Goal: Information Seeking & Learning: Learn about a topic

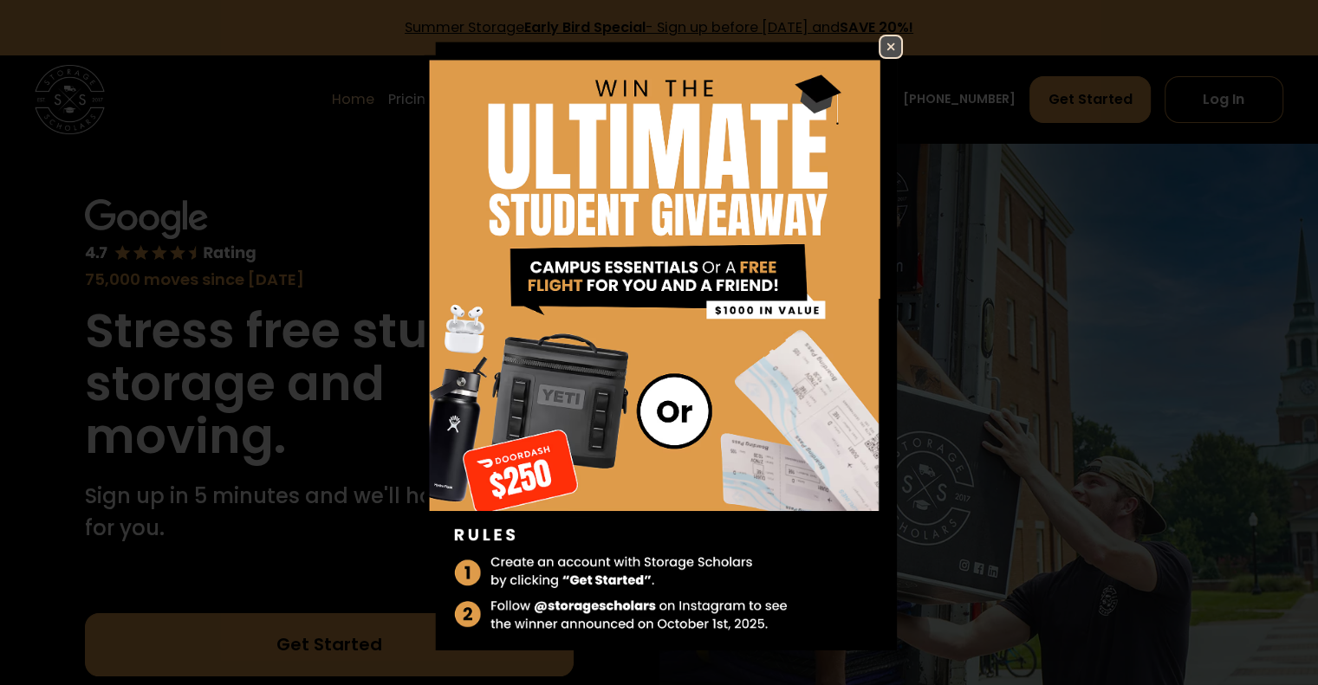
click at [880, 46] on img at bounding box center [890, 46] width 21 height 21
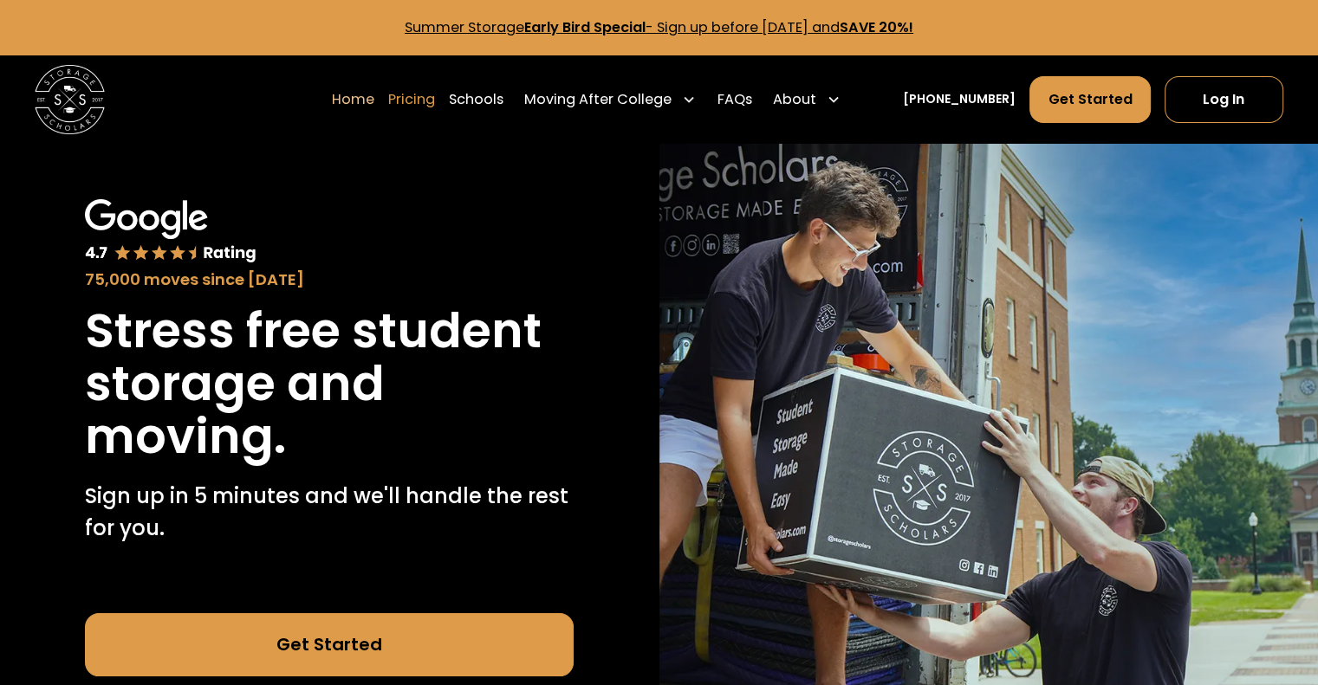
click at [435, 100] on link "Pricing" at bounding box center [411, 99] width 47 height 49
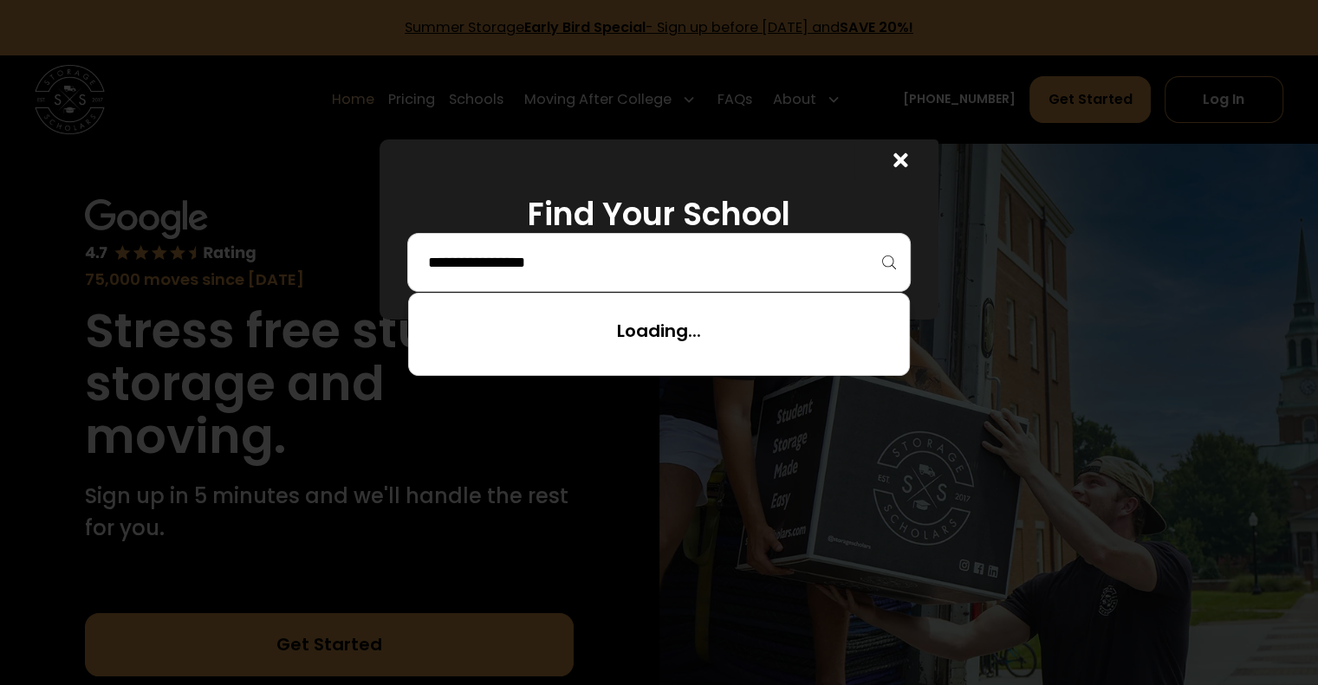
click at [664, 267] on input "search" at bounding box center [658, 262] width 466 height 29
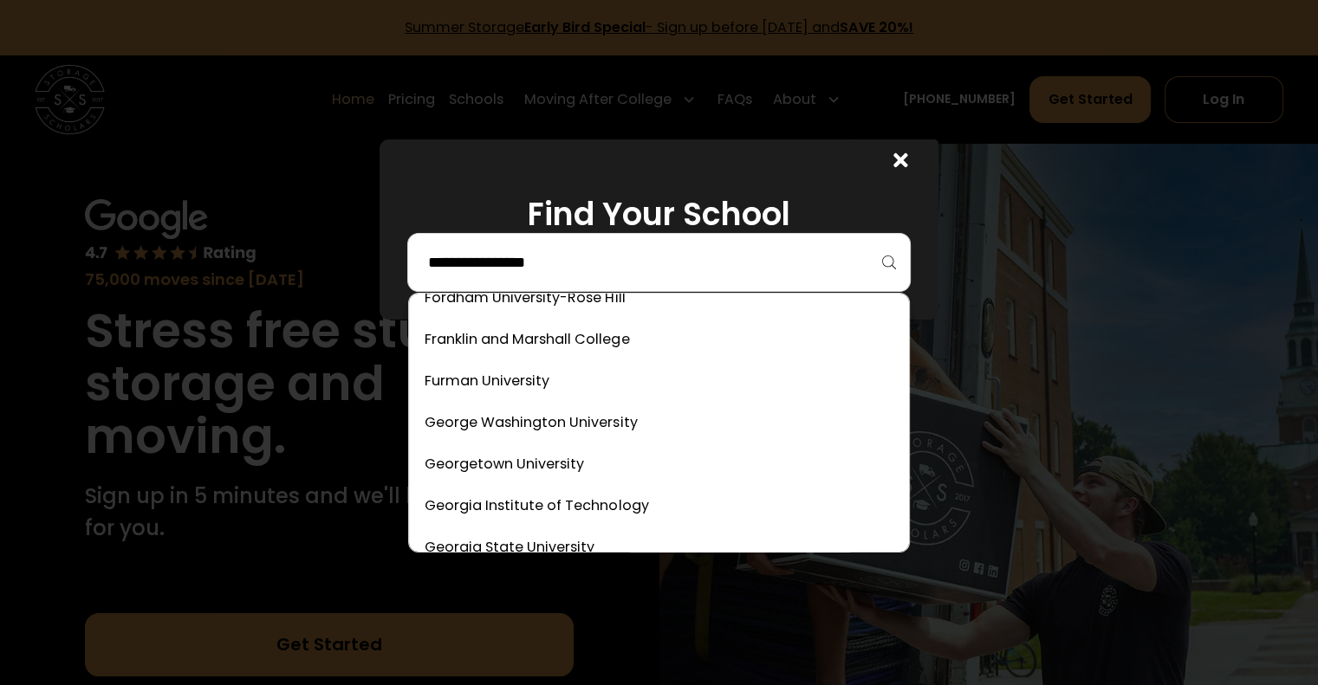
scroll to position [2899, 0]
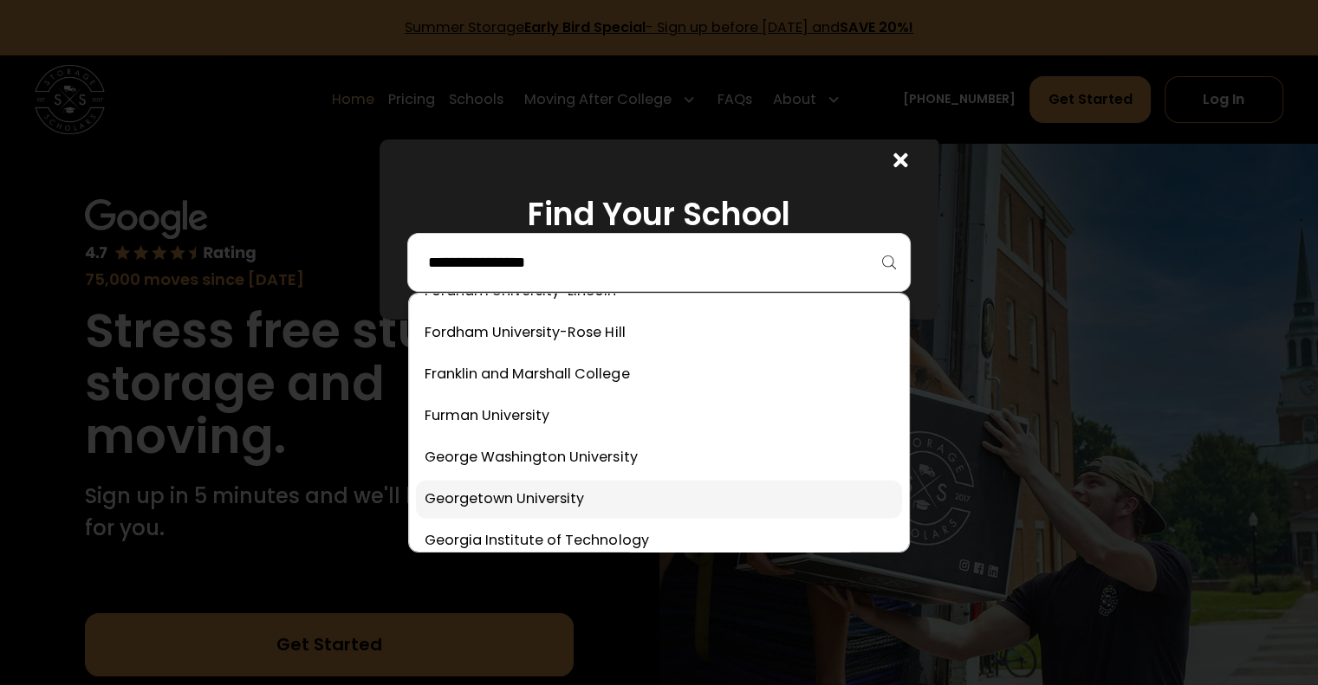
click at [534, 489] on link at bounding box center [658, 499] width 485 height 38
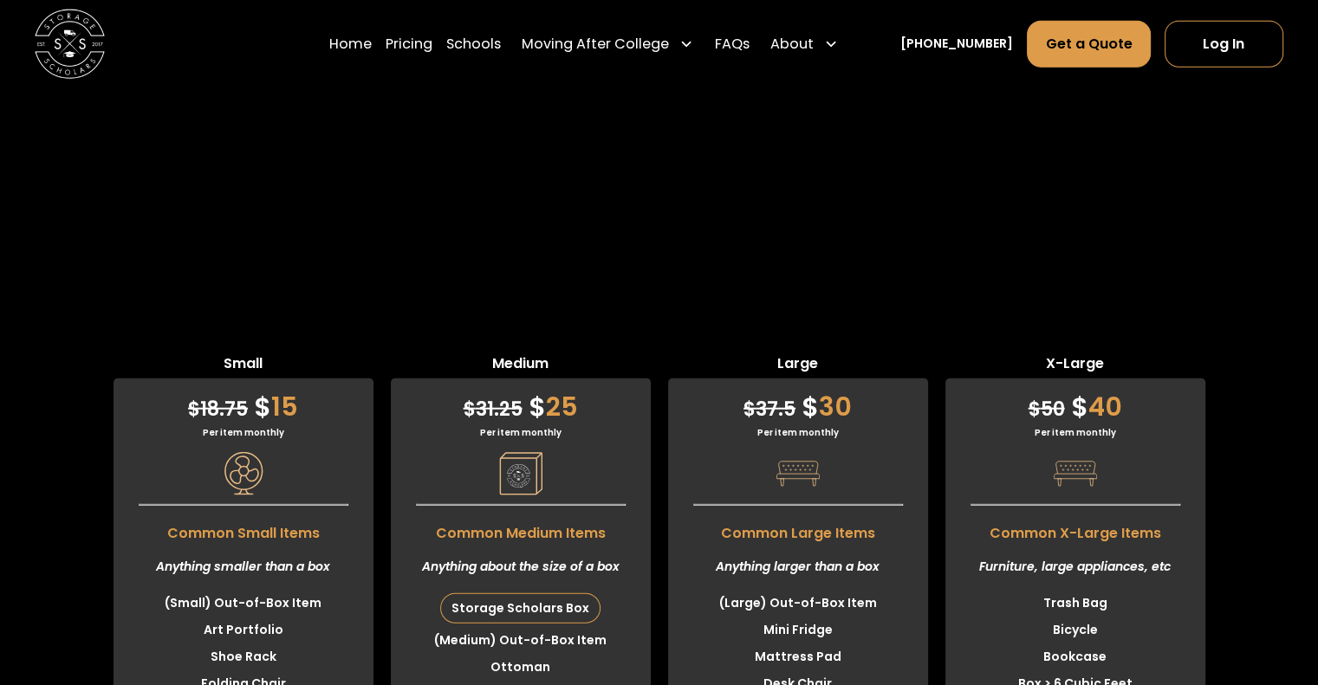
scroll to position [4333, 0]
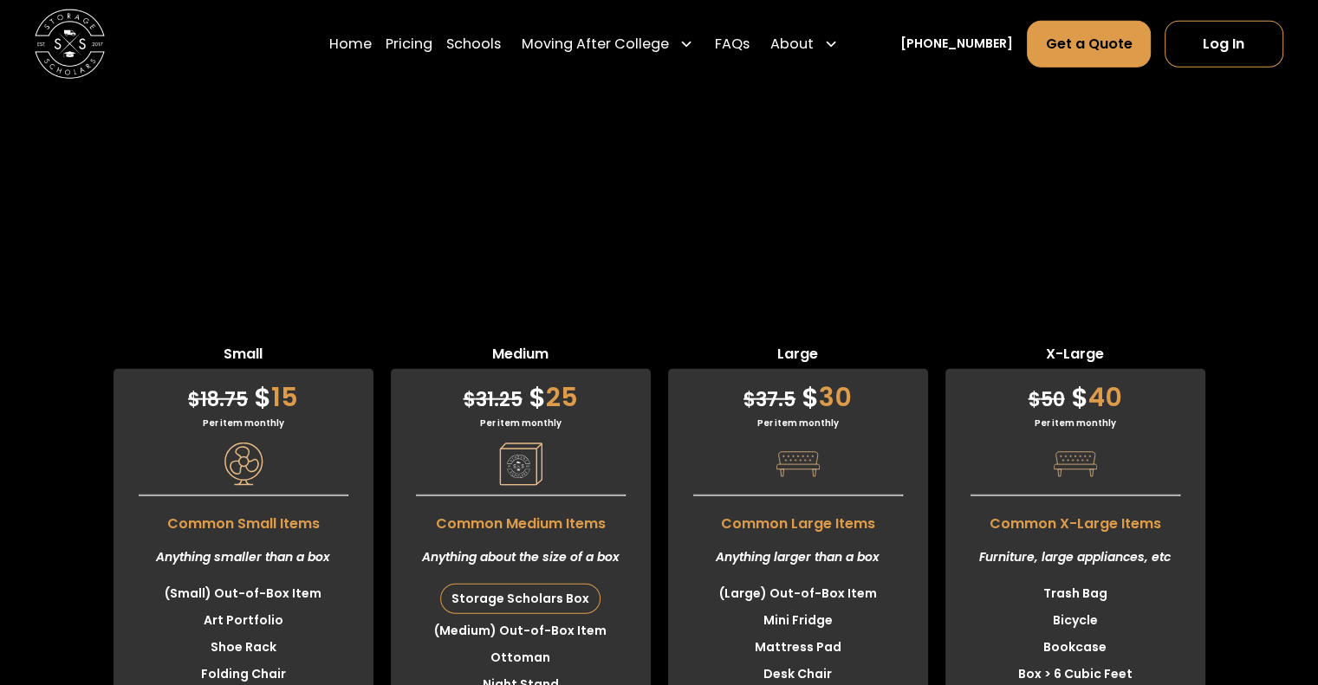
scroll to position [4264, 0]
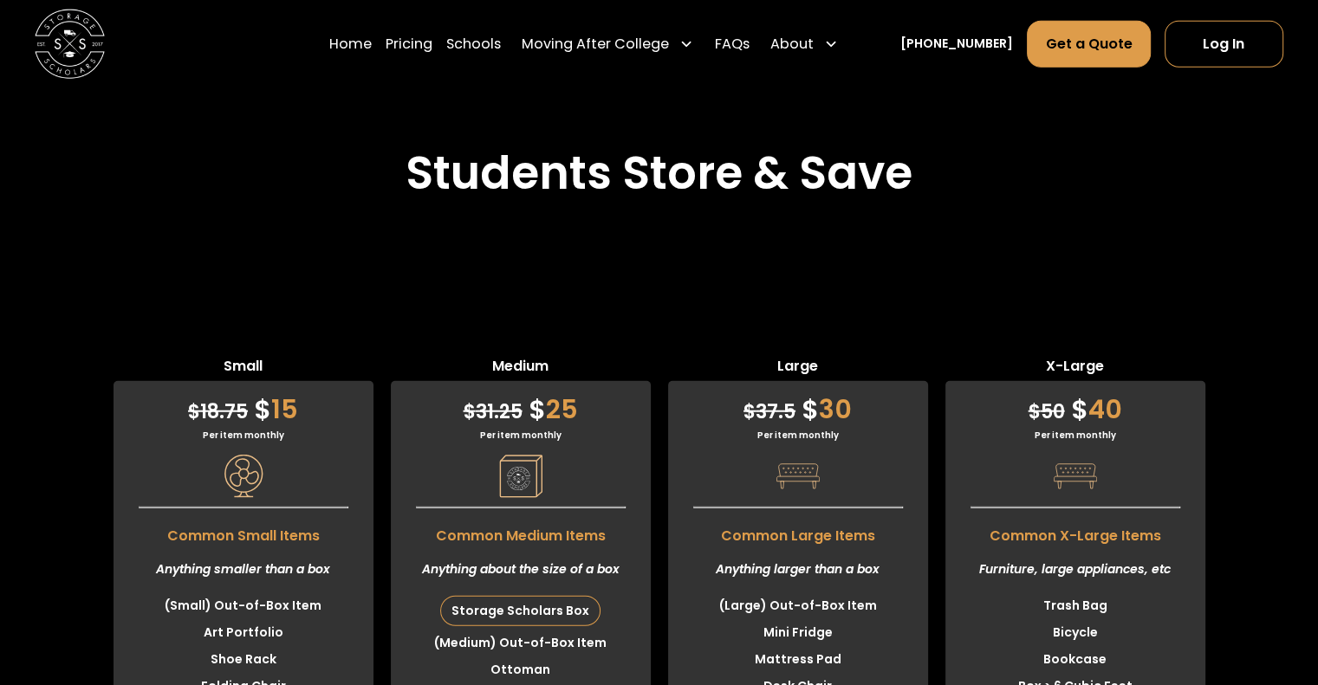
scroll to position [4298, 0]
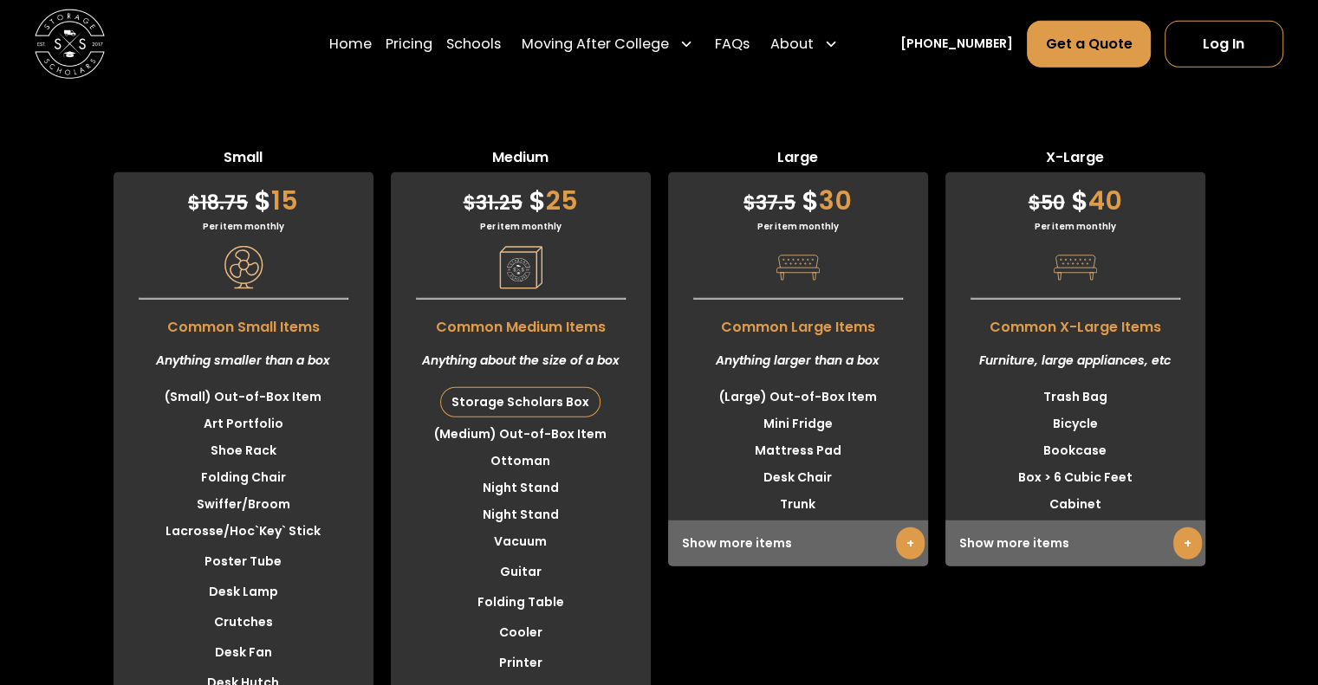
scroll to position [4575, 0]
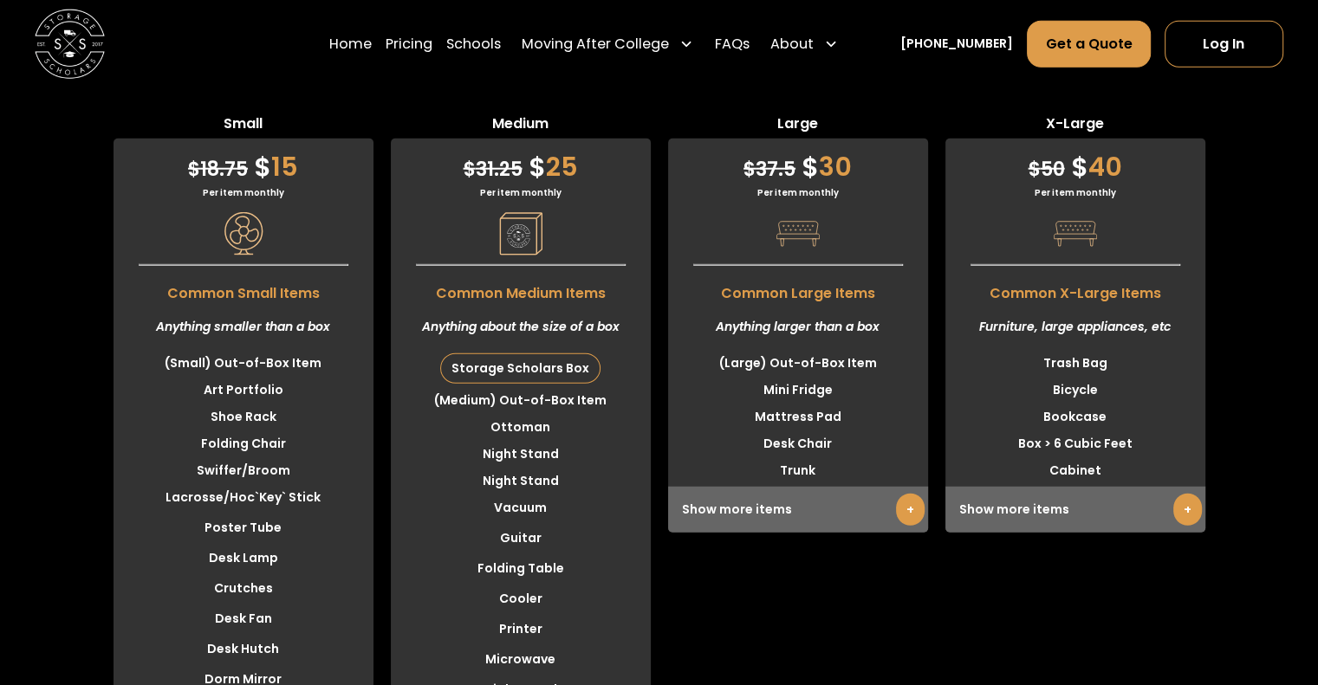
click at [531, 414] on li "Ottoman" at bounding box center [521, 427] width 260 height 27
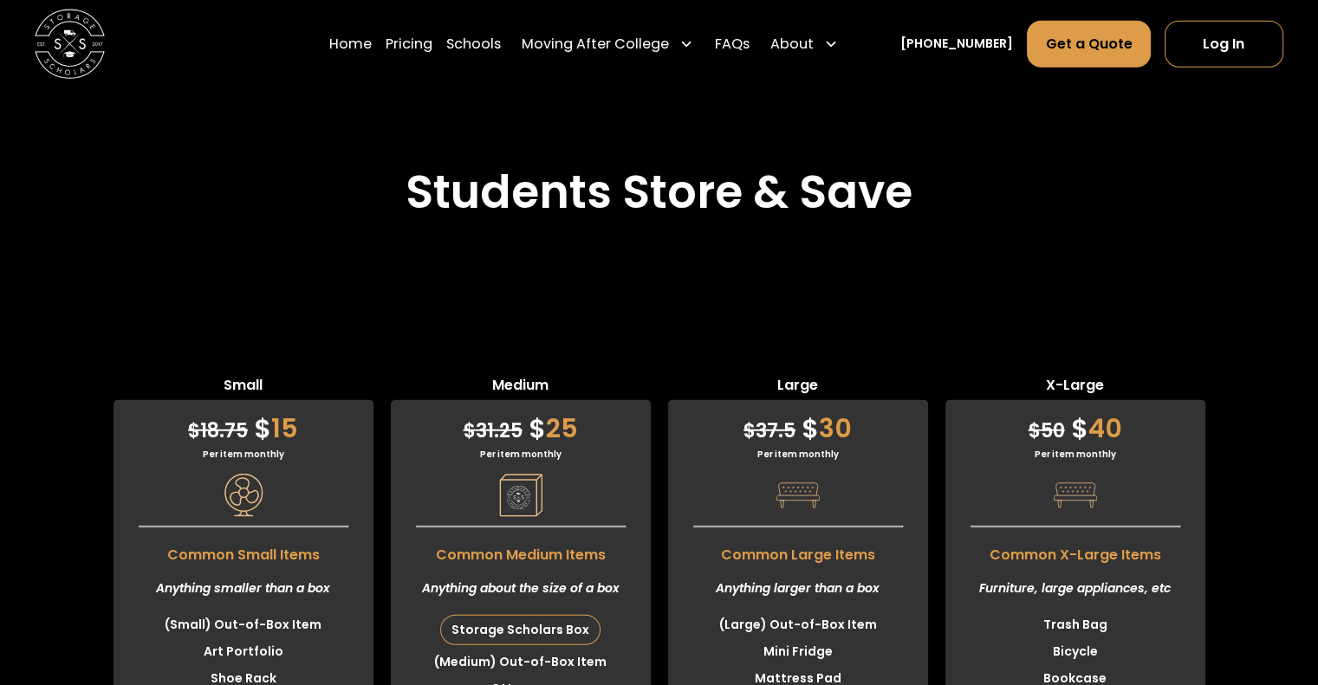
scroll to position [4298, 0]
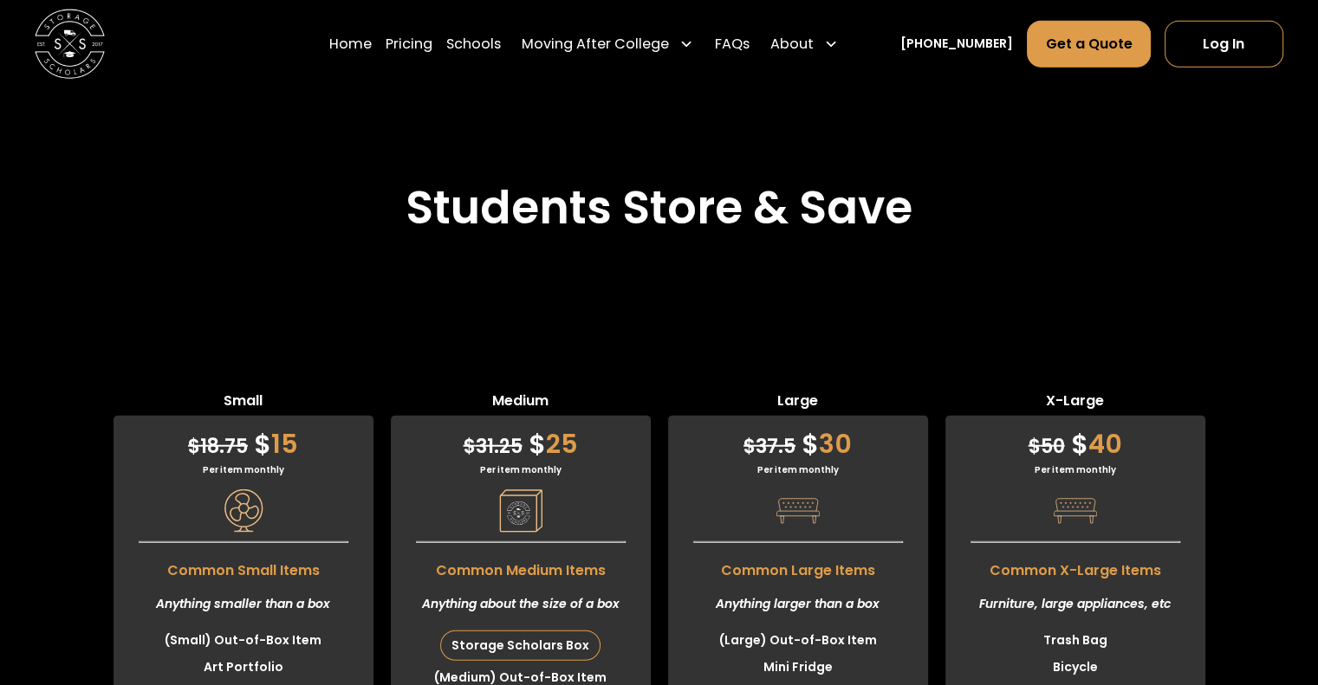
click at [535, 631] on div "Storage Scholars Box" at bounding box center [520, 645] width 159 height 29
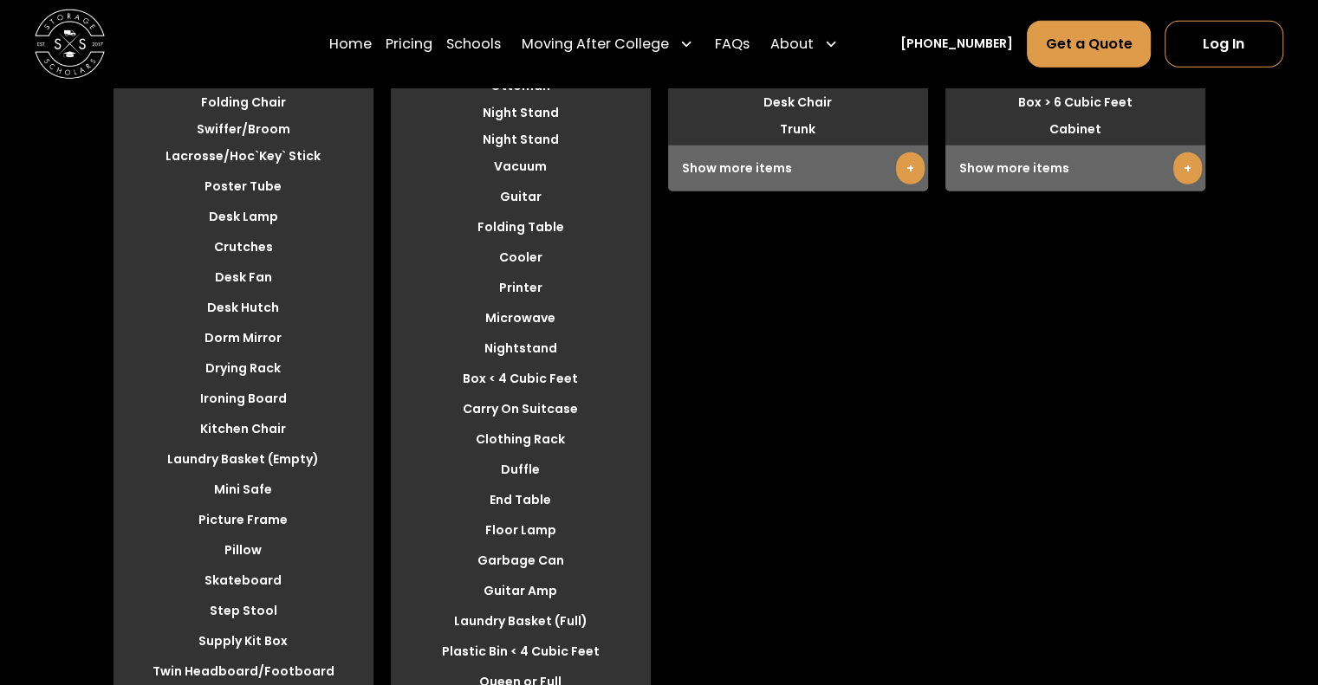
scroll to position [4934, 0]
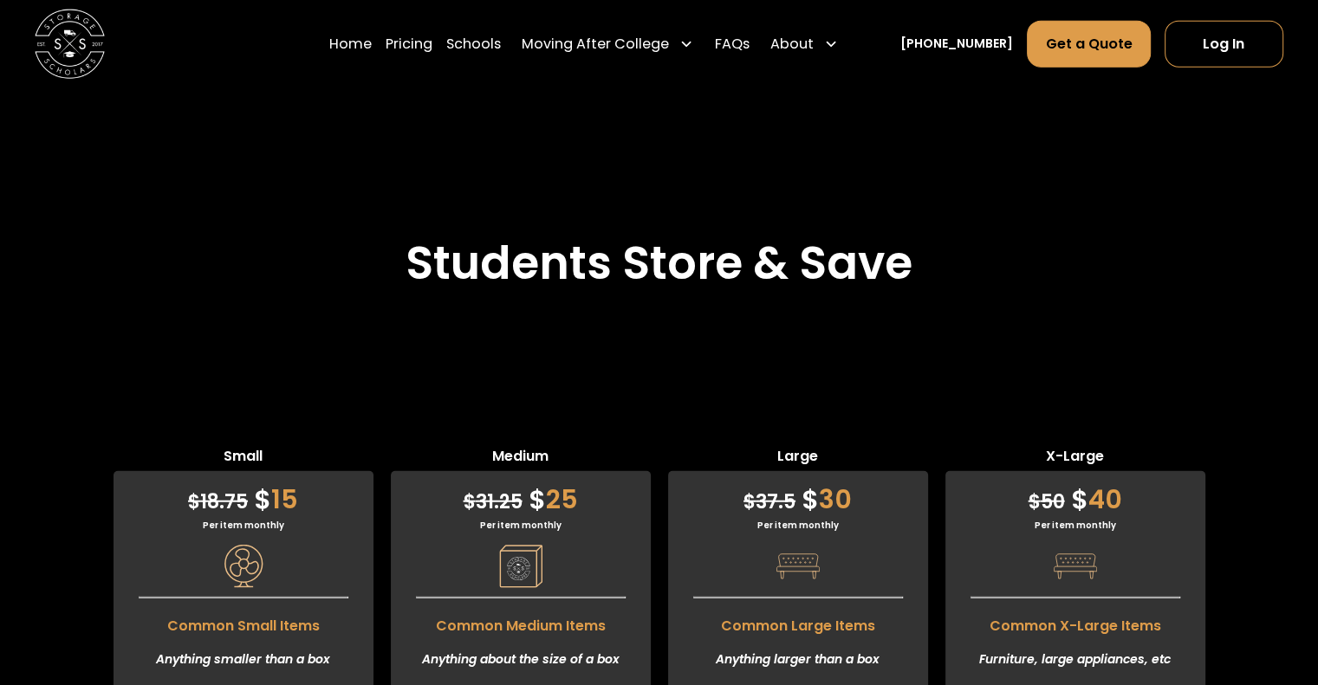
scroll to position [4220, 0]
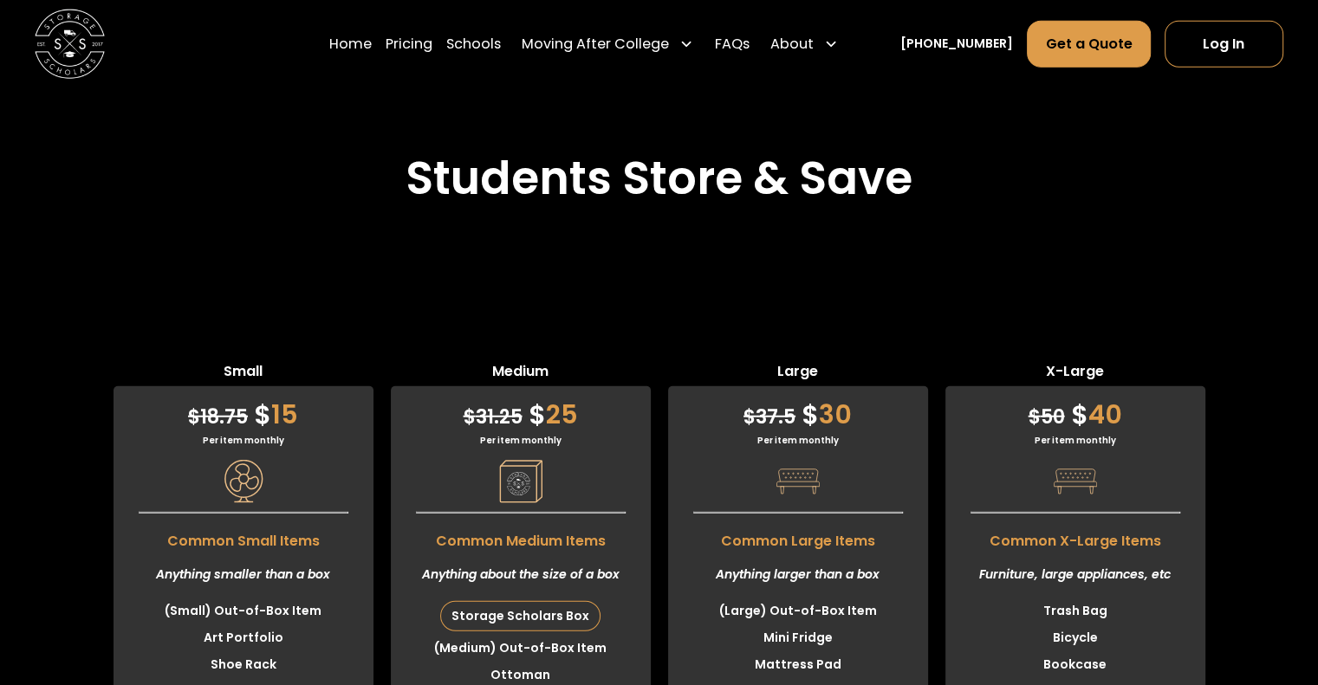
scroll to position [4313, 0]
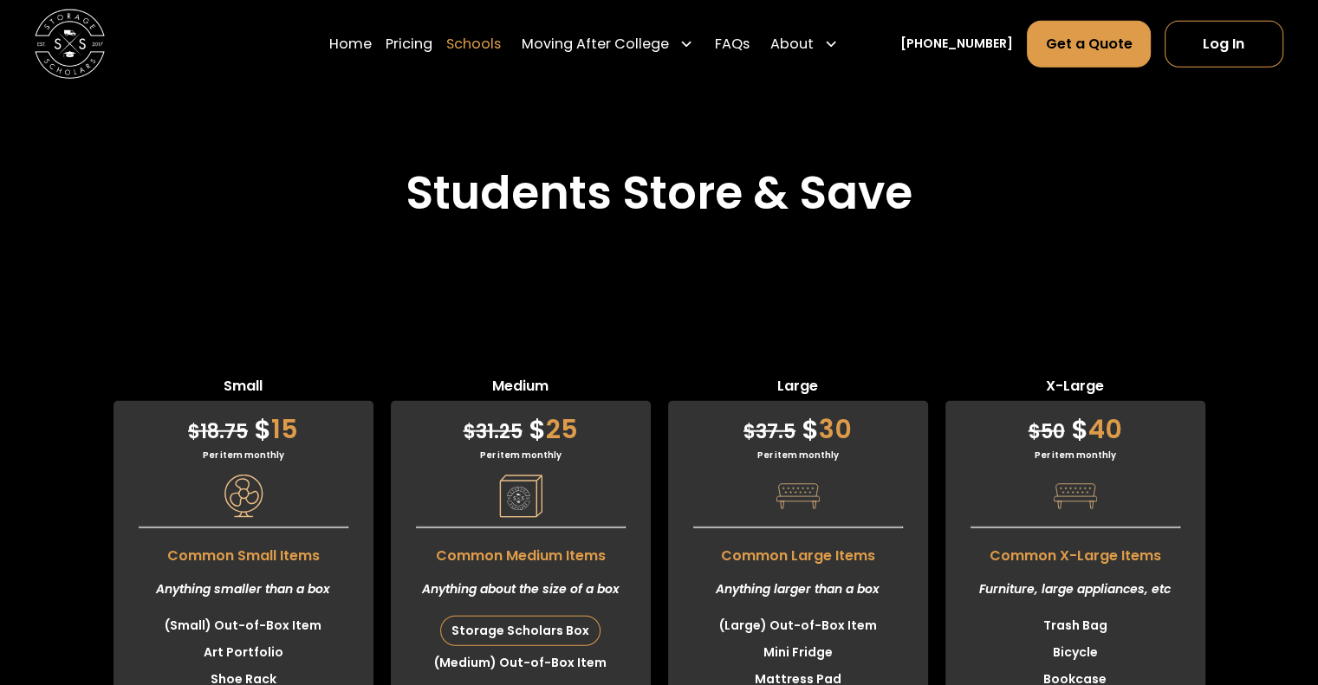
click at [501, 42] on link "Schools" at bounding box center [473, 43] width 55 height 49
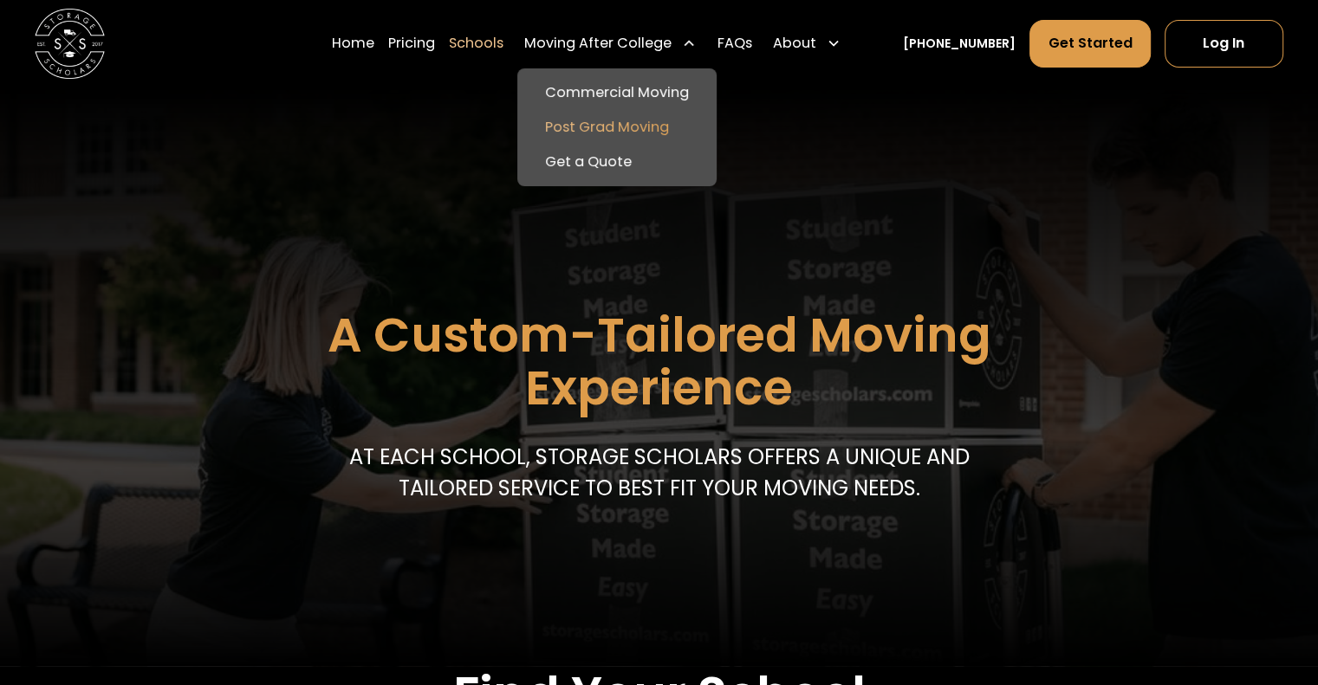
click at [644, 126] on link "Post Grad Moving" at bounding box center [616, 127] width 185 height 35
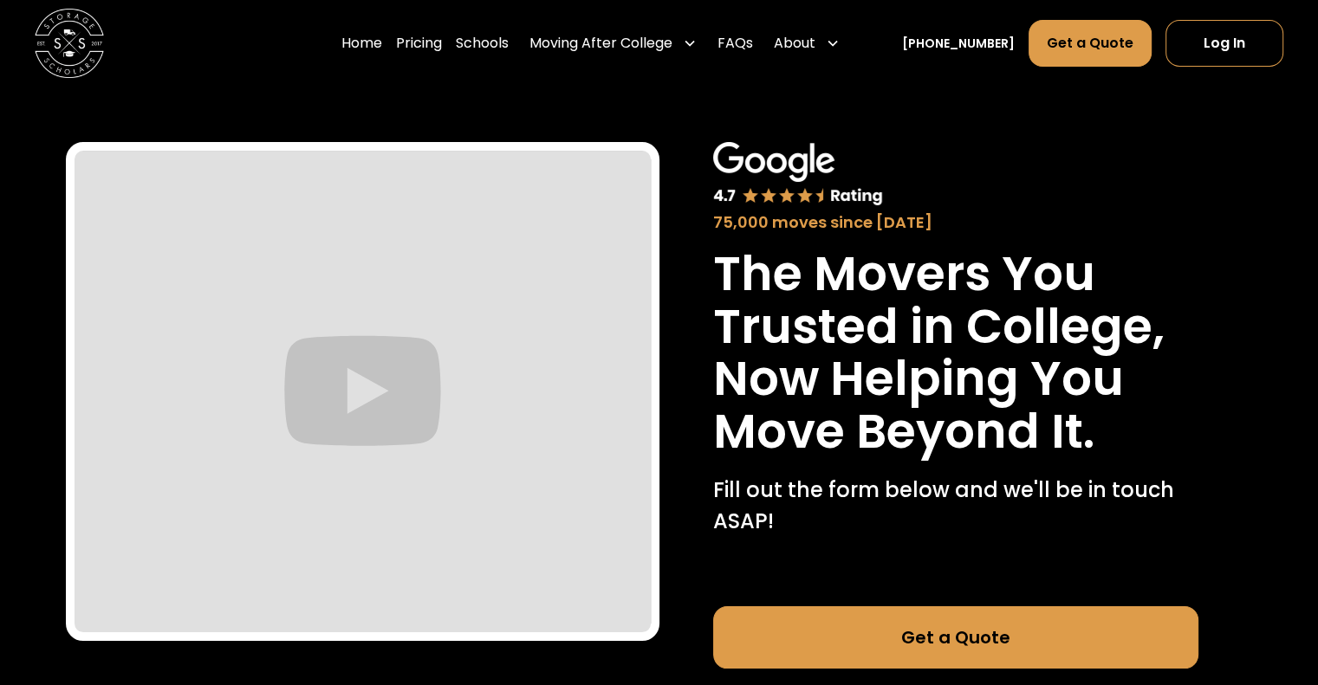
click at [586, 96] on div at bounding box center [362, 406] width 593 height 638
click at [438, 45] on link "Pricing" at bounding box center [419, 43] width 46 height 49
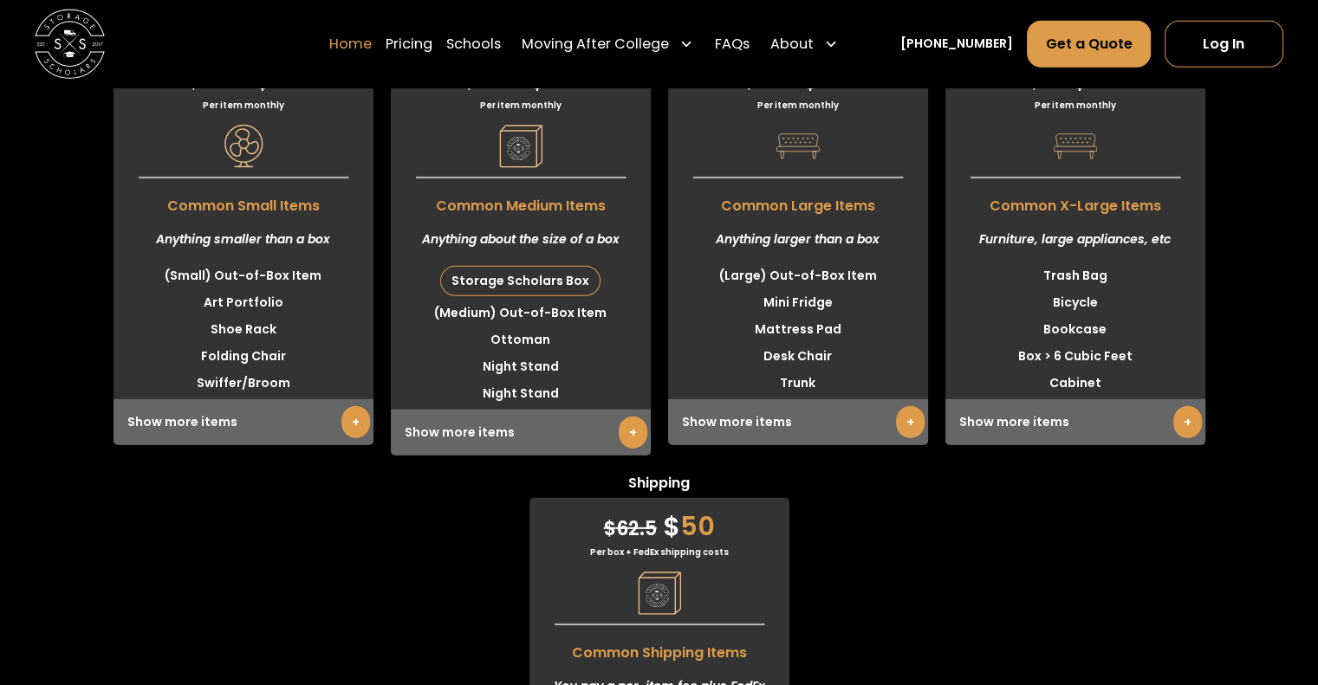
scroll to position [4660, 0]
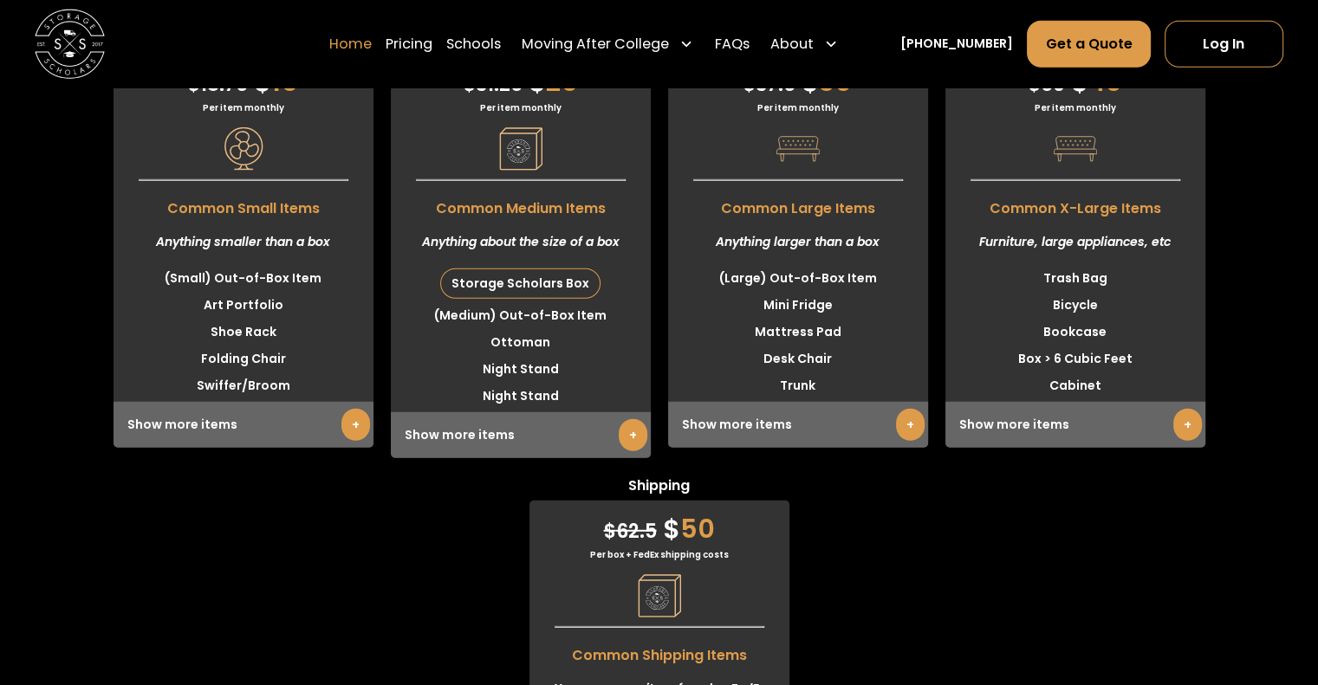
click at [372, 49] on link "Home" at bounding box center [350, 43] width 42 height 49
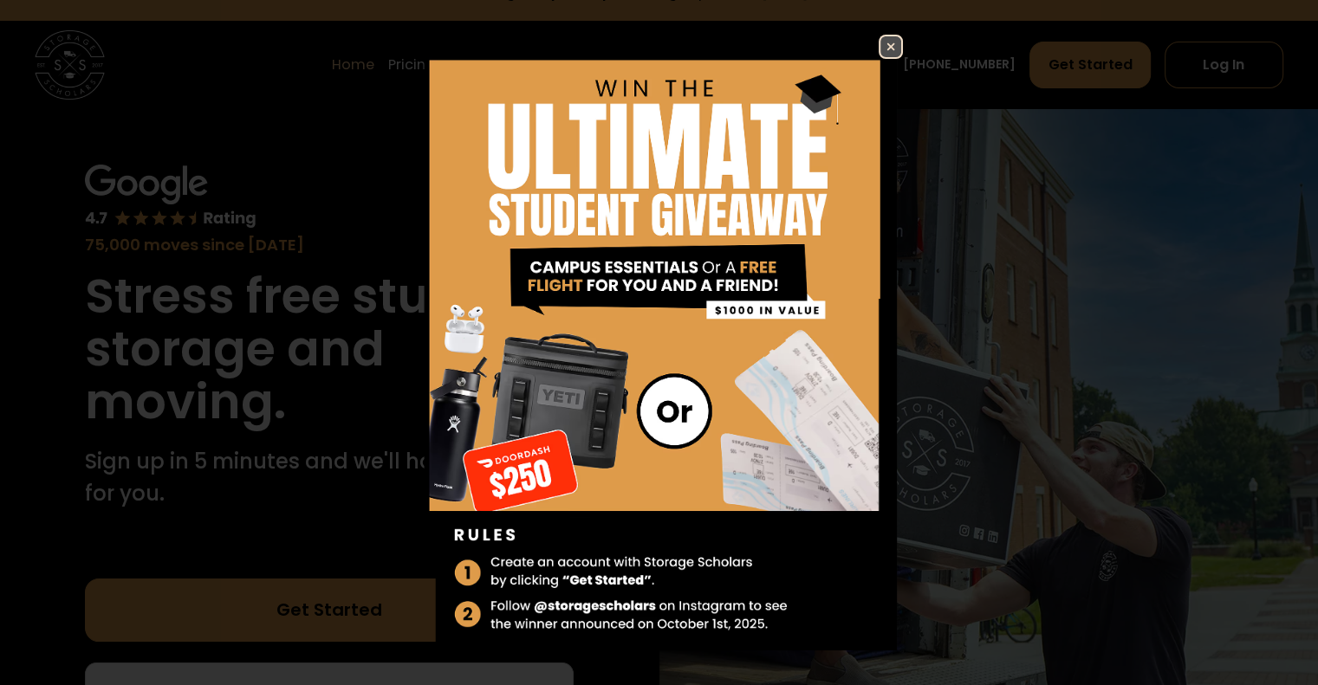
scroll to position [69, 0]
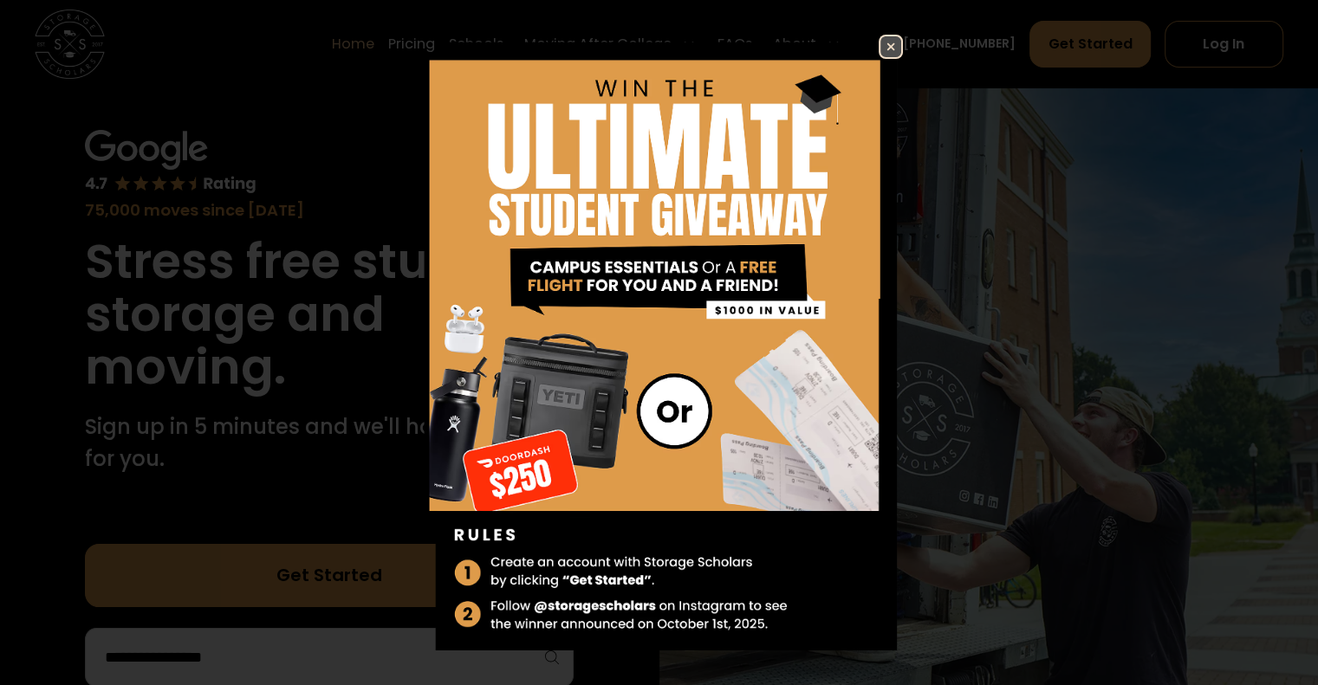
click at [880, 46] on img at bounding box center [890, 46] width 21 height 21
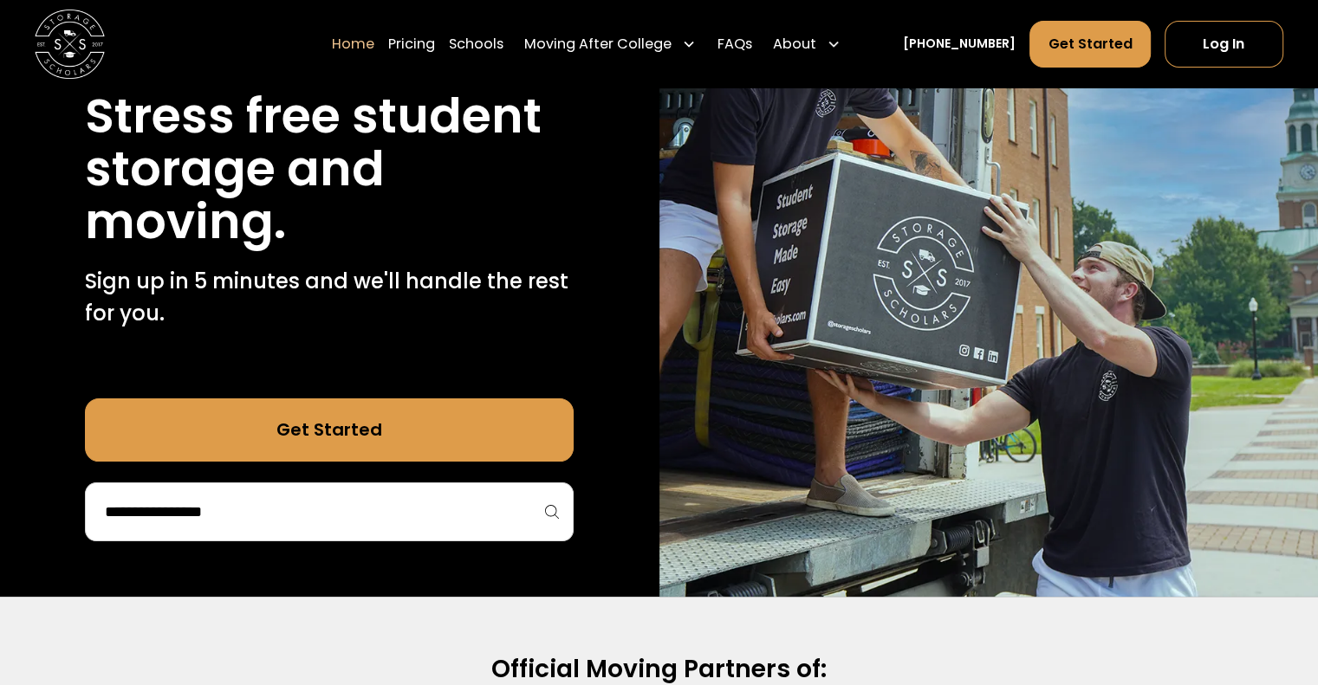
scroll to position [230, 0]
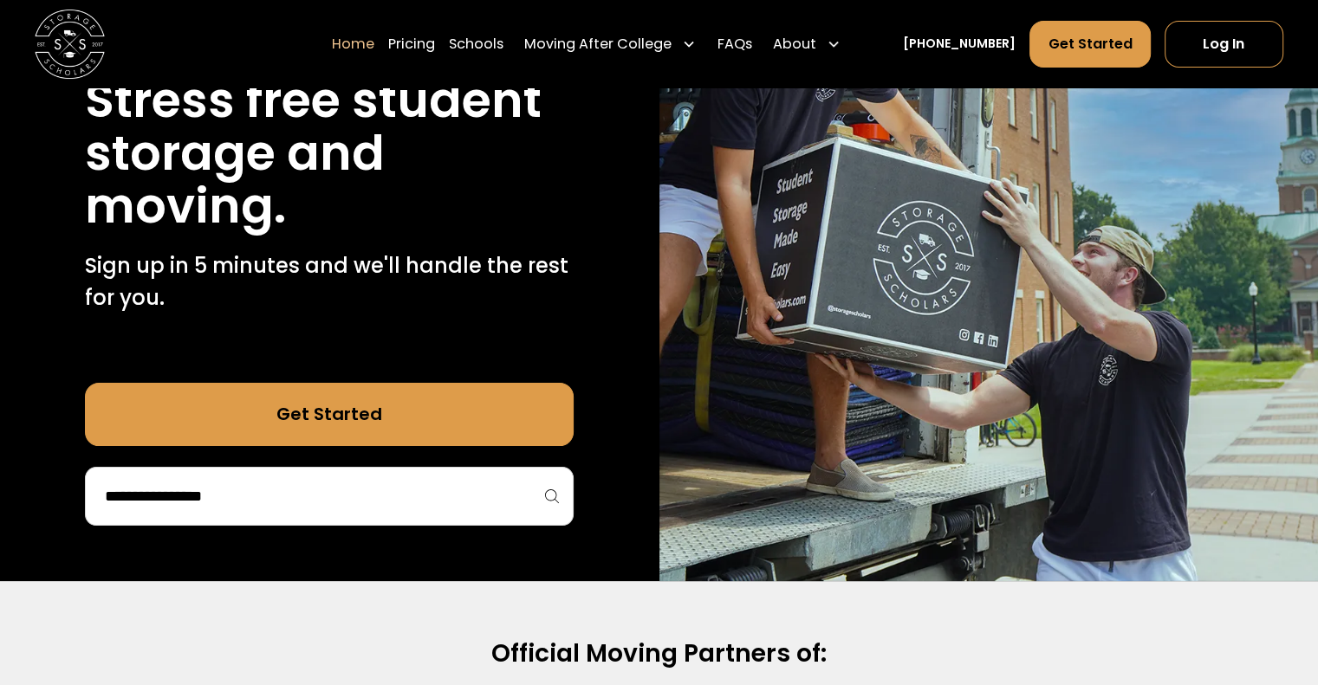
click at [440, 408] on link "Get Started" at bounding box center [329, 414] width 489 height 62
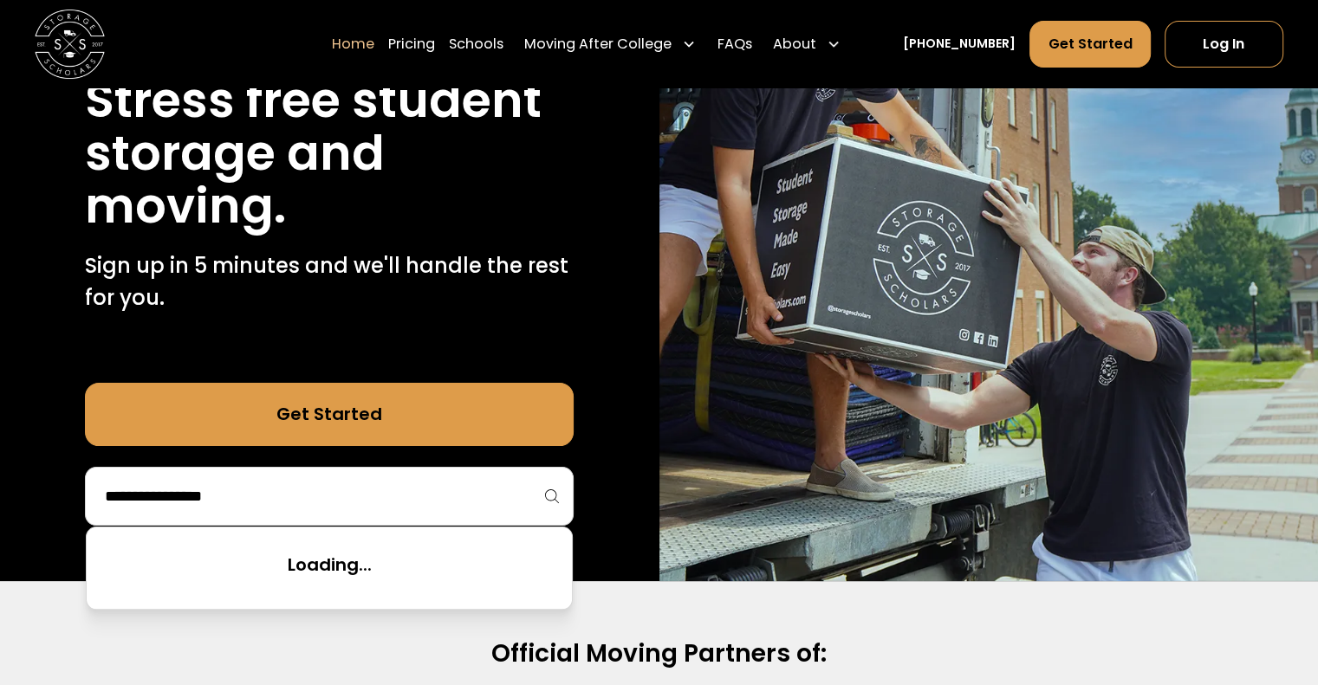
click at [341, 488] on input "search" at bounding box center [329, 496] width 452 height 29
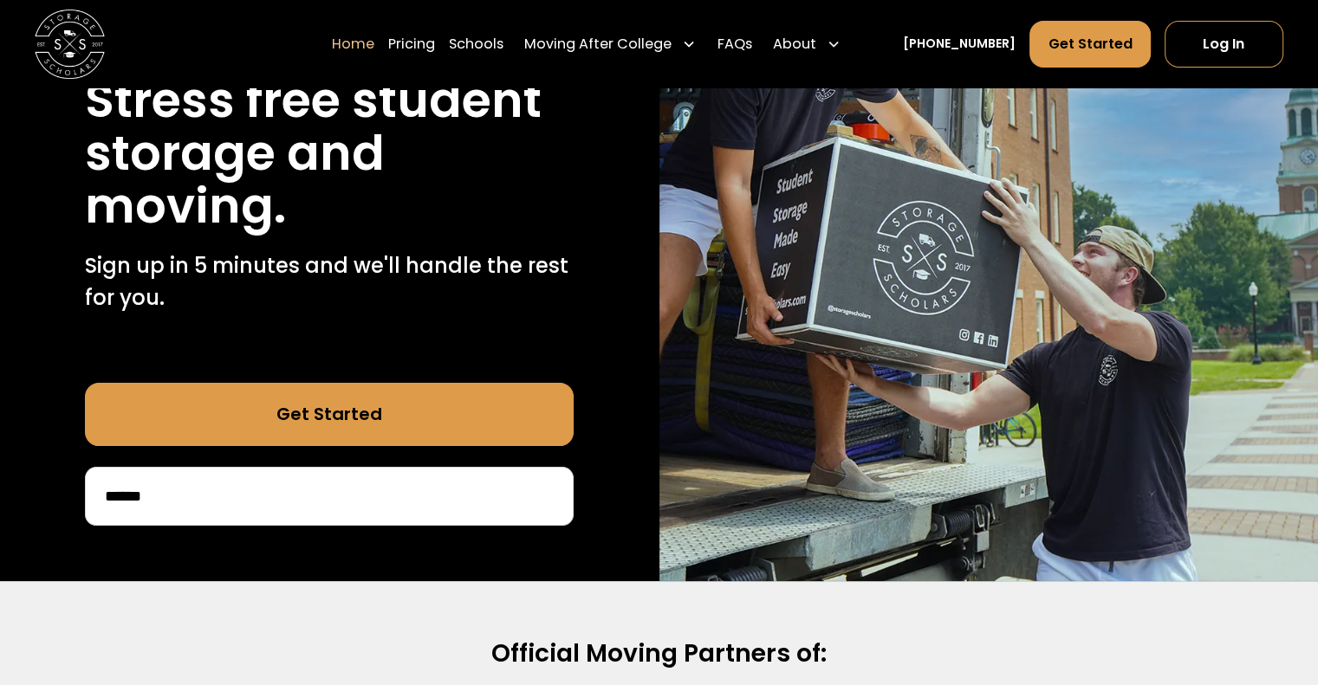
click at [308, 418] on link "Get Started" at bounding box center [329, 414] width 489 height 62
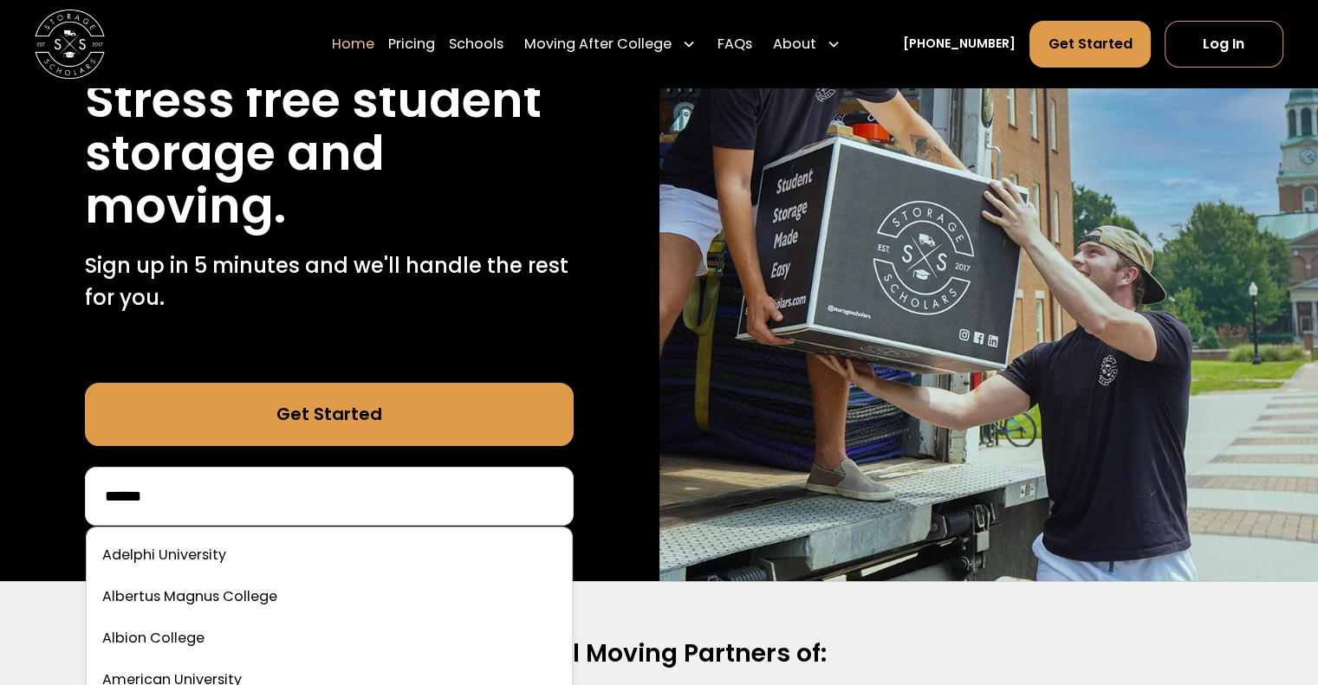
click at [192, 498] on input "******" at bounding box center [329, 496] width 452 height 29
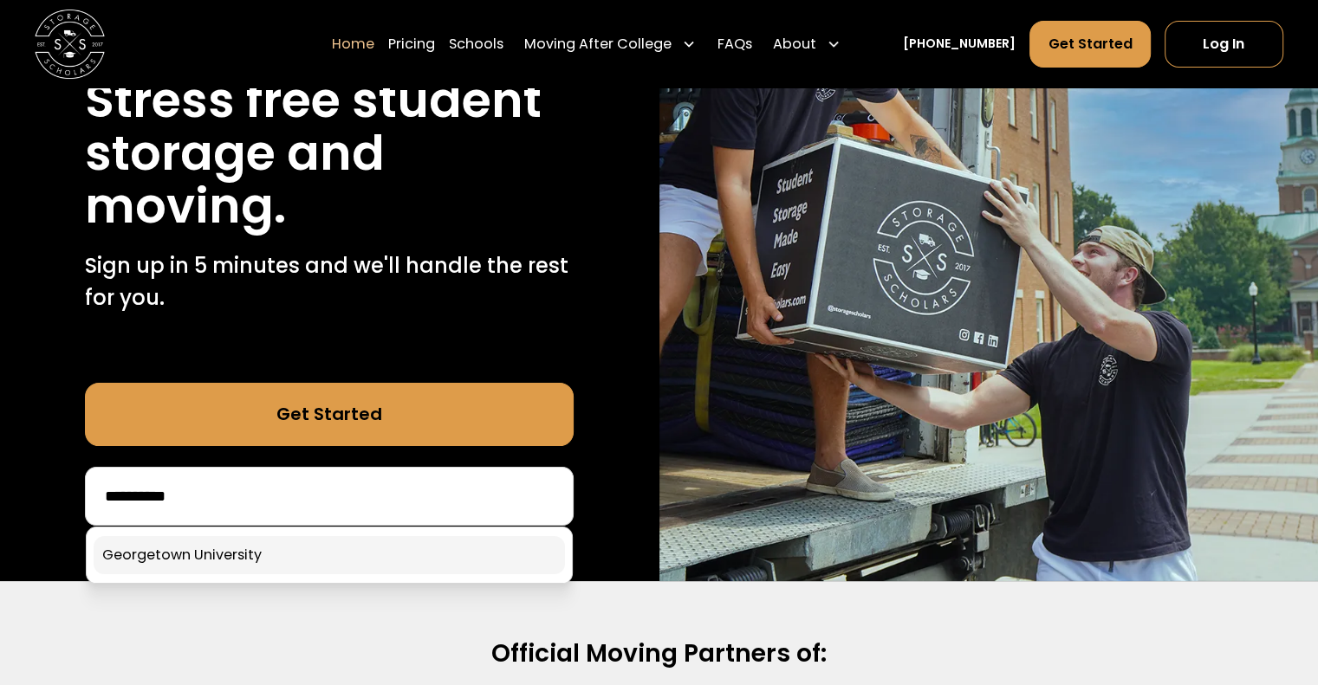
type input "**********"
click at [202, 562] on div "**********" at bounding box center [329, 247] width 659 height 669
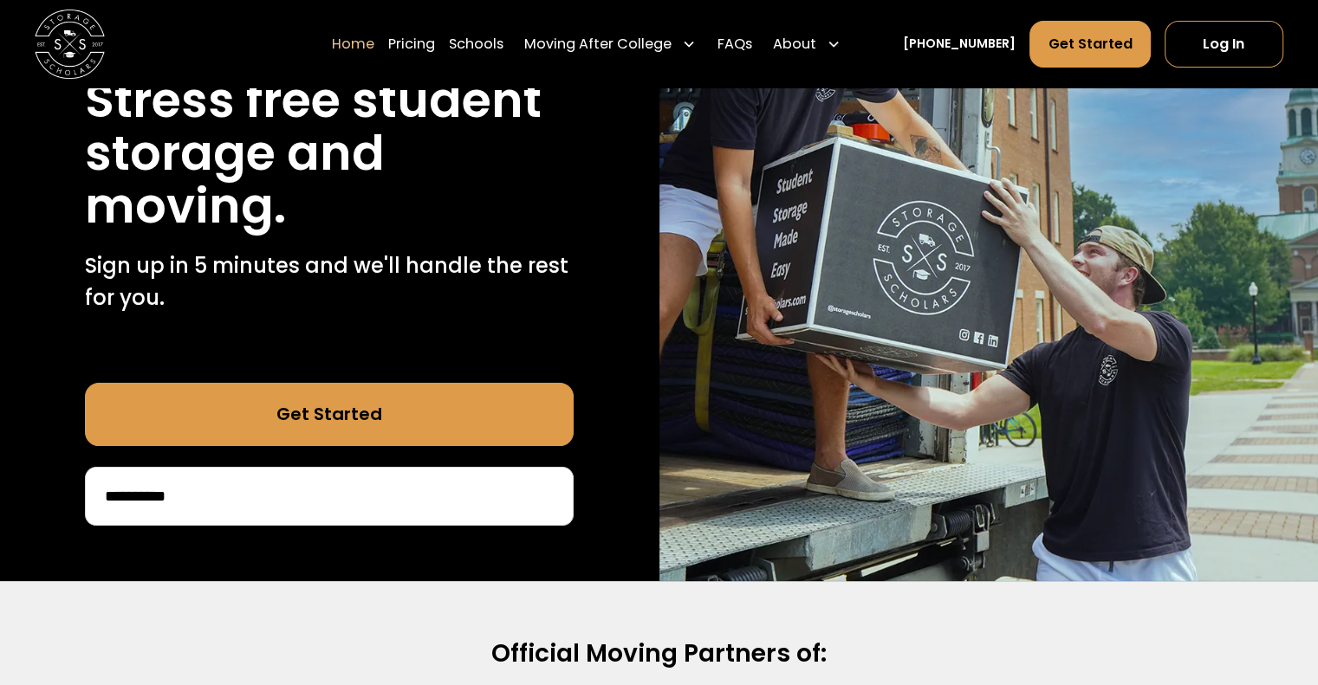
click at [74, 61] on img at bounding box center [70, 44] width 70 height 70
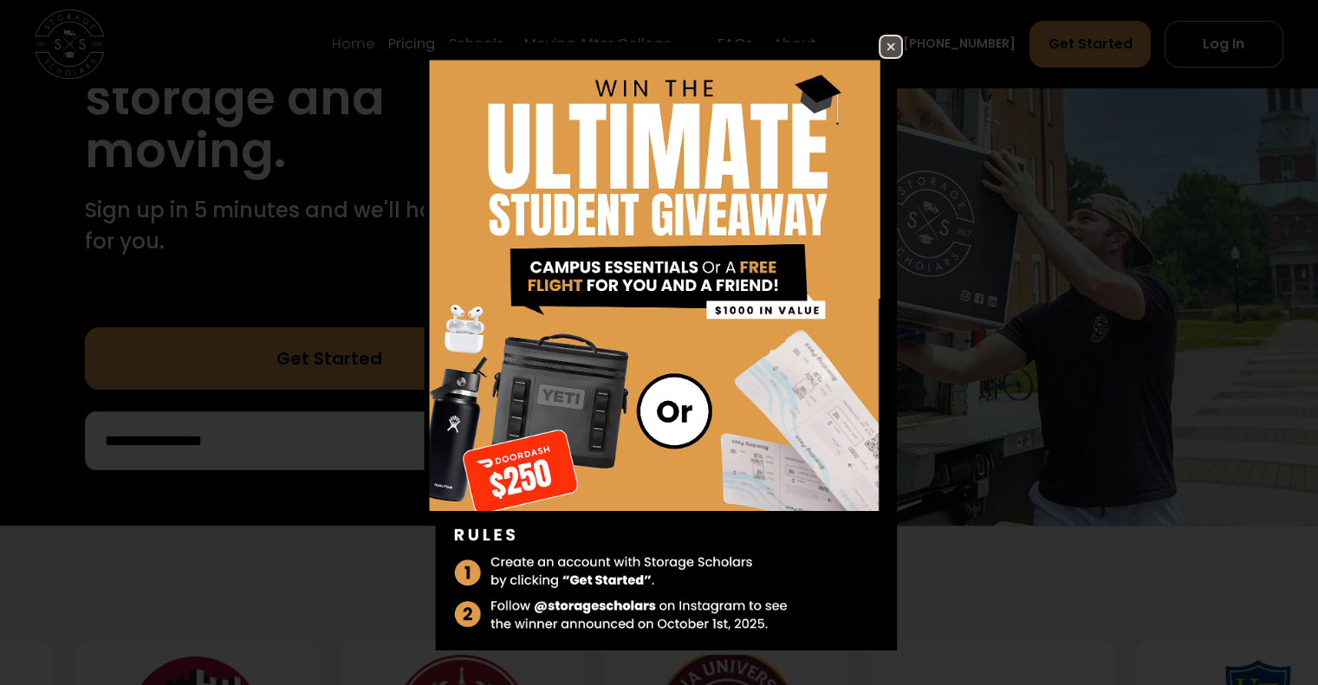
scroll to position [243, 0]
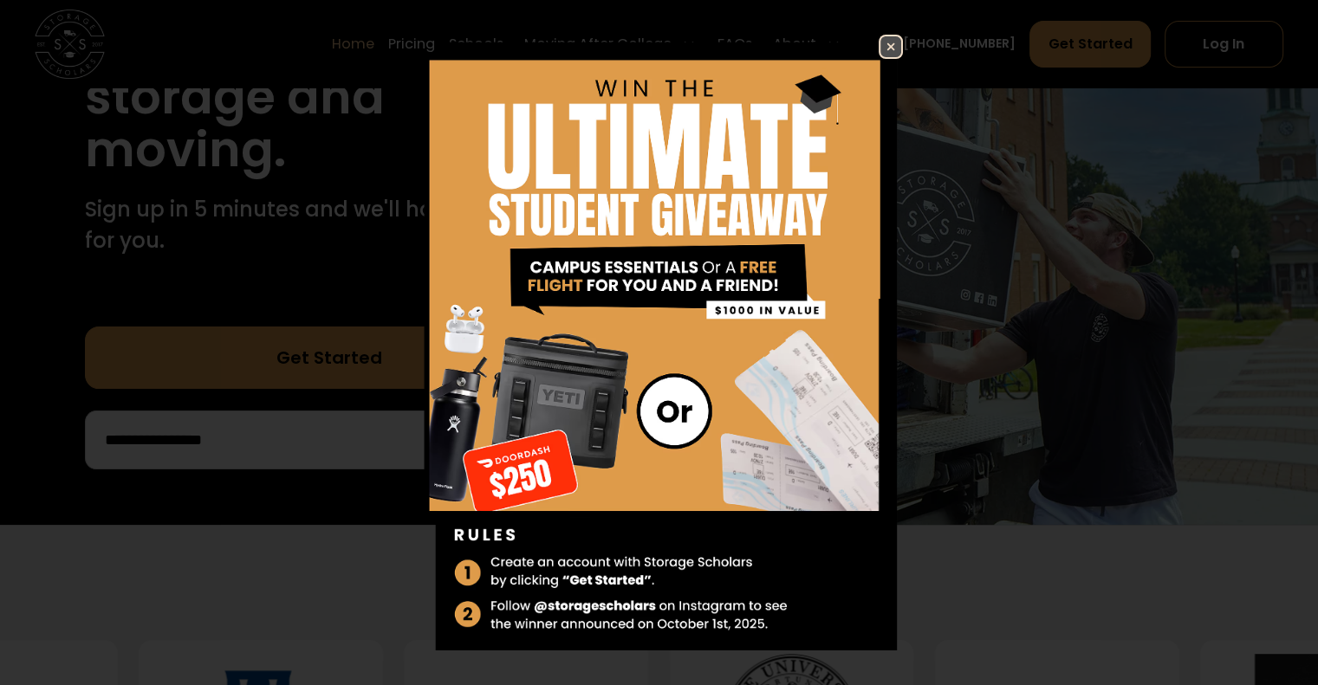
click at [880, 45] on img at bounding box center [890, 46] width 21 height 21
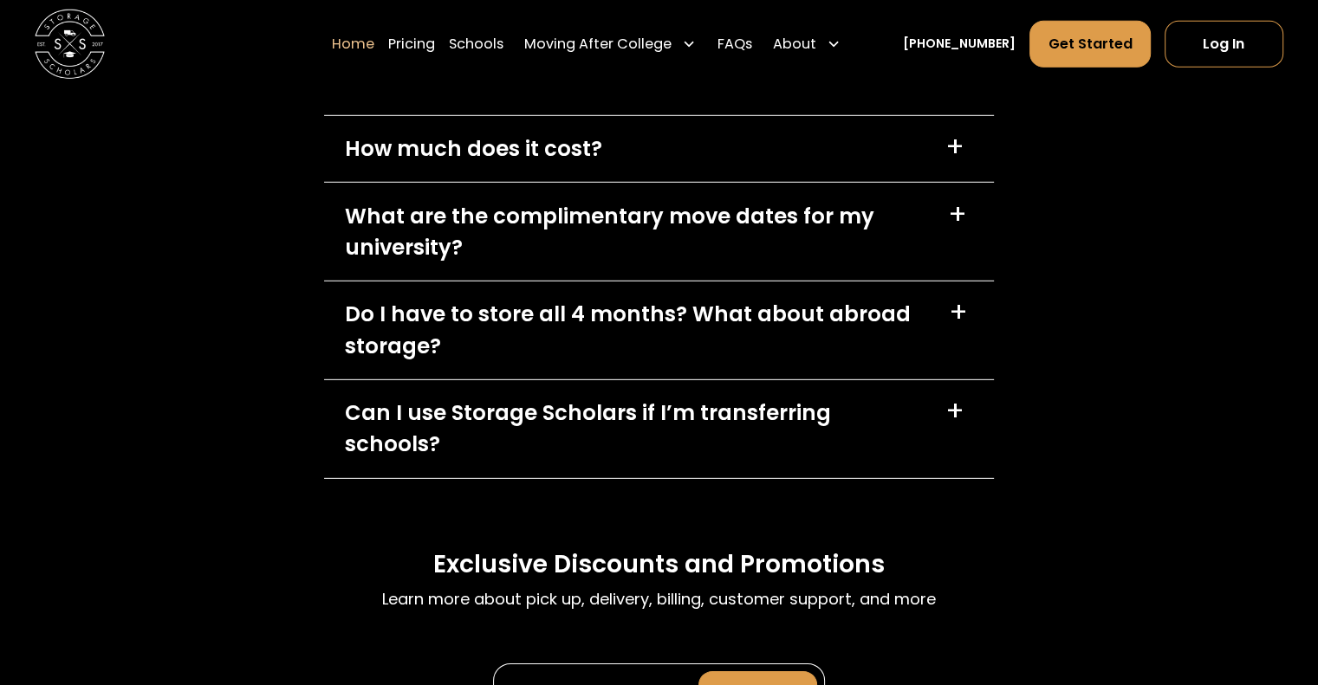
scroll to position [5128, 0]
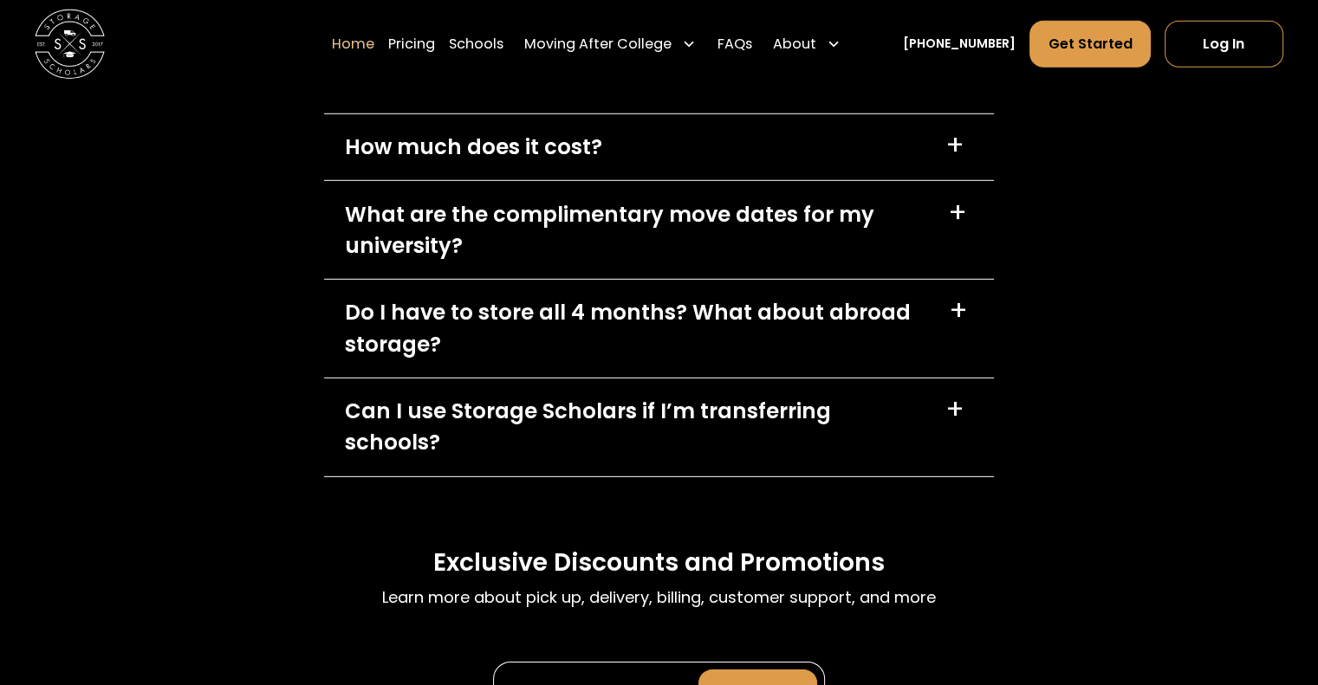
click at [1044, 554] on div "FAQs Learn more about pick up, delivery, billing, customer support, and more Ho…" at bounding box center [659, 343] width 1318 height 919
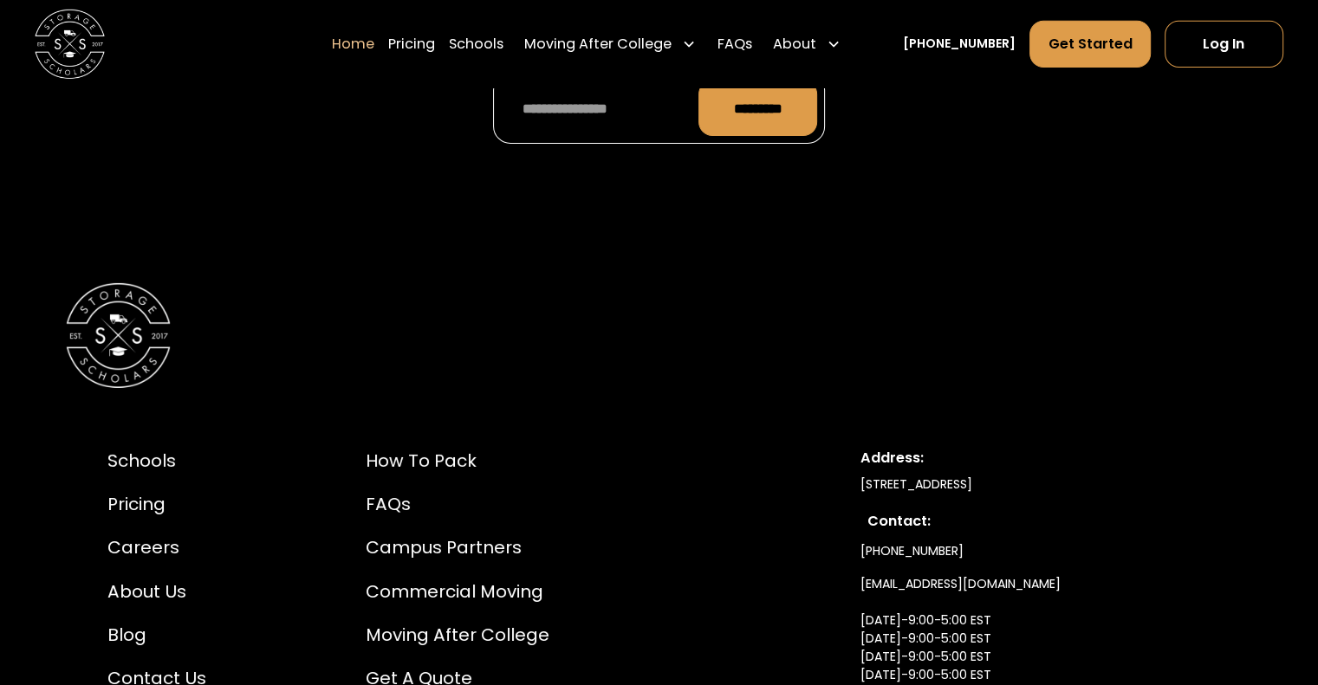
scroll to position [5752, 0]
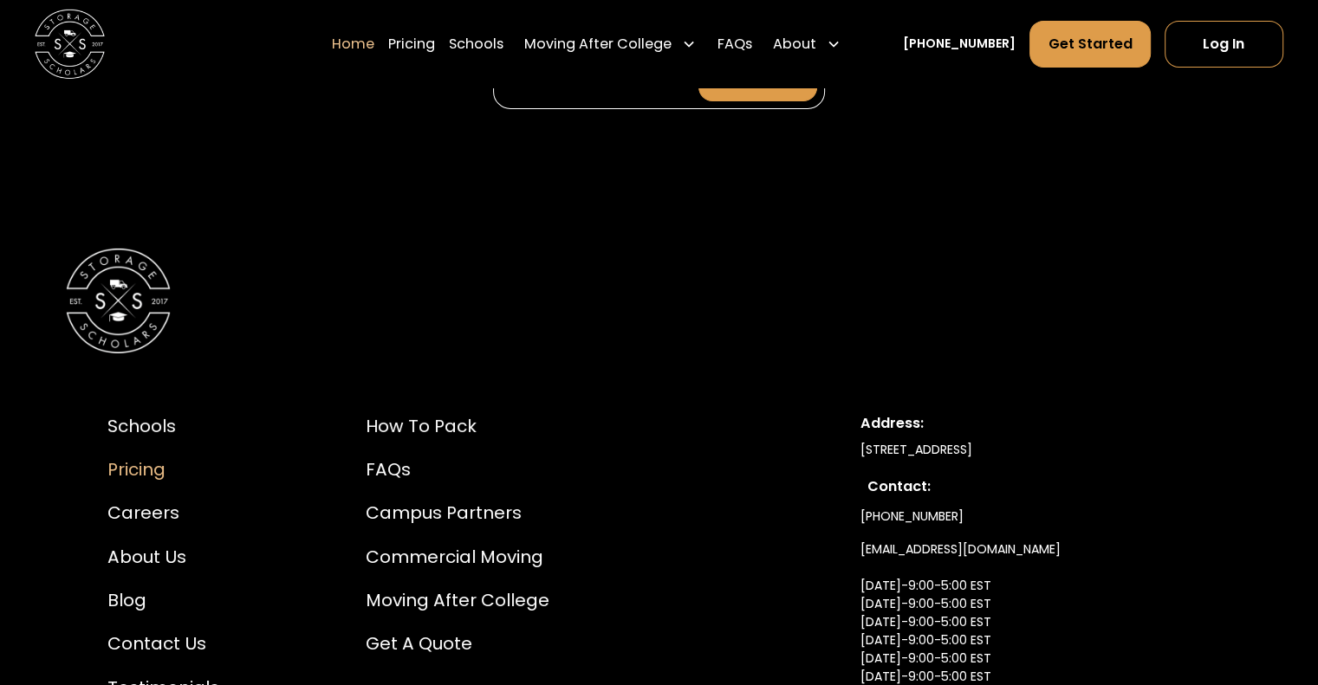
click at [117, 457] on div "Pricing" at bounding box center [163, 470] width 112 height 26
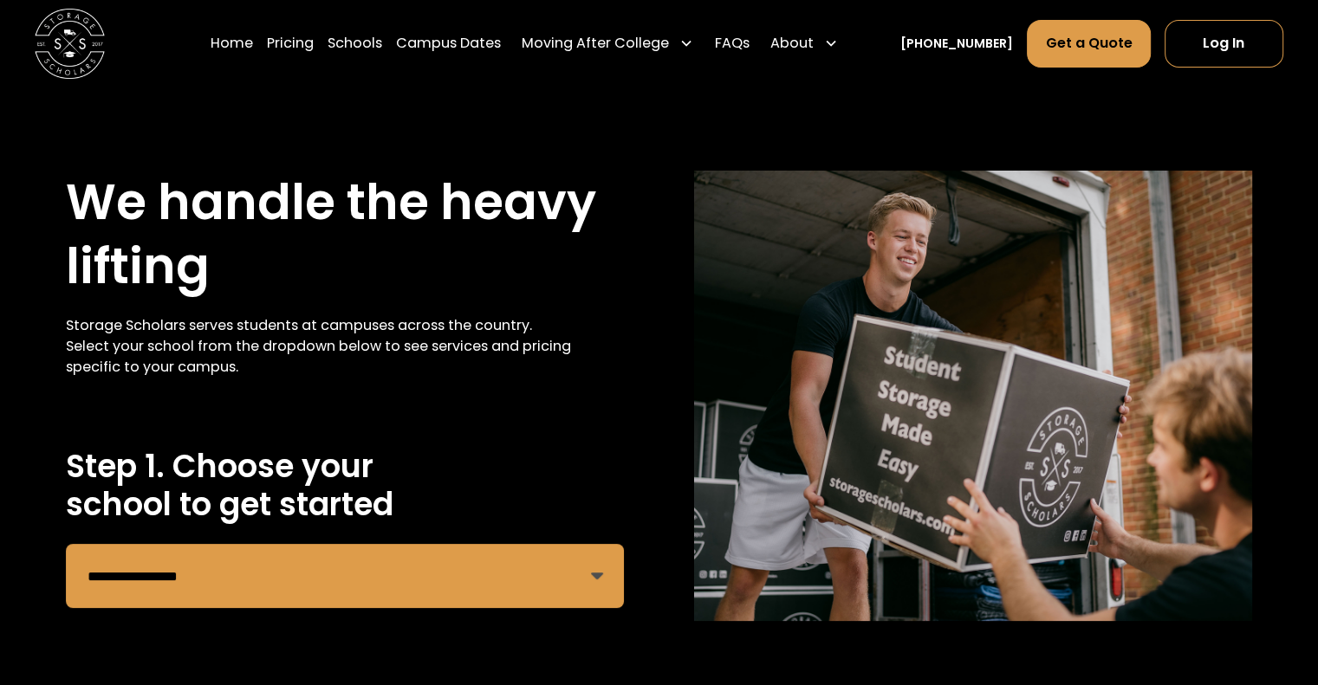
click at [599, 578] on select "**********" at bounding box center [345, 576] width 558 height 64
click at [66, 545] on select "**********" at bounding box center [345, 576] width 558 height 64
select select "**********"
click at [299, 580] on select "**********" at bounding box center [345, 576] width 558 height 64
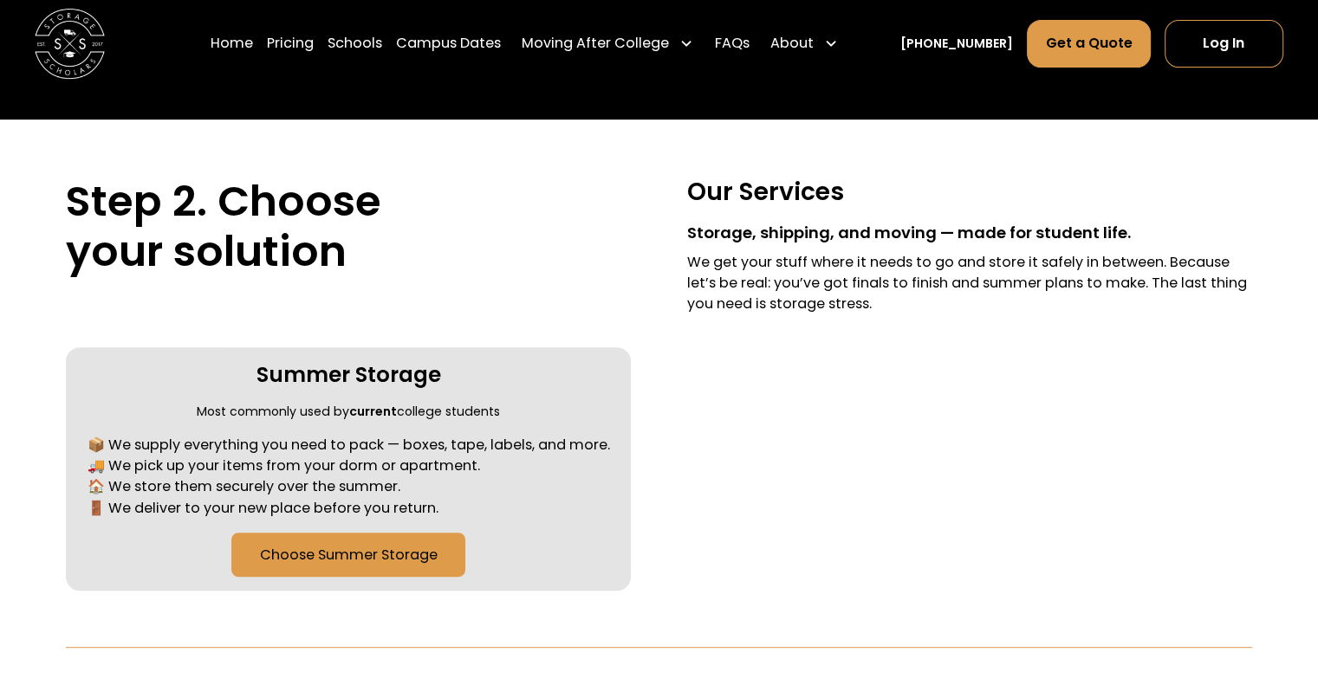
scroll to position [600, 0]
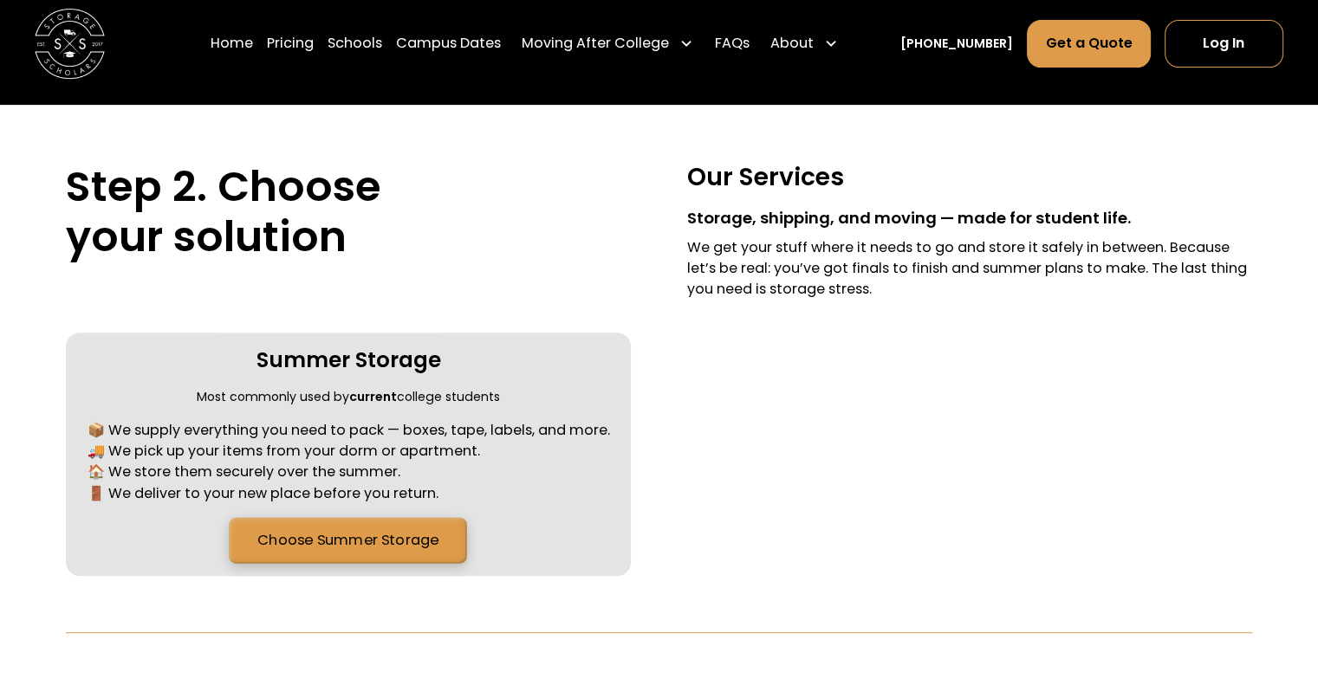
click at [397, 543] on link "Choose Summer Storage" at bounding box center [349, 540] width 238 height 46
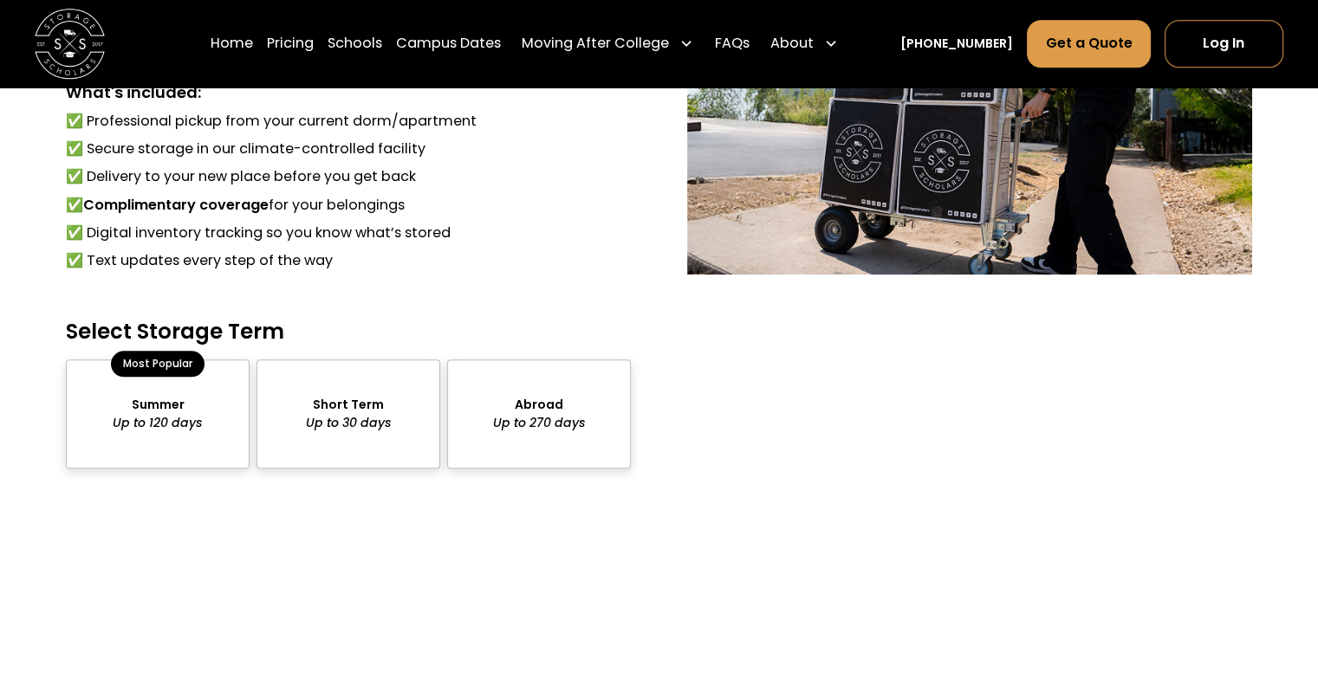
scroll to position [1466, 0]
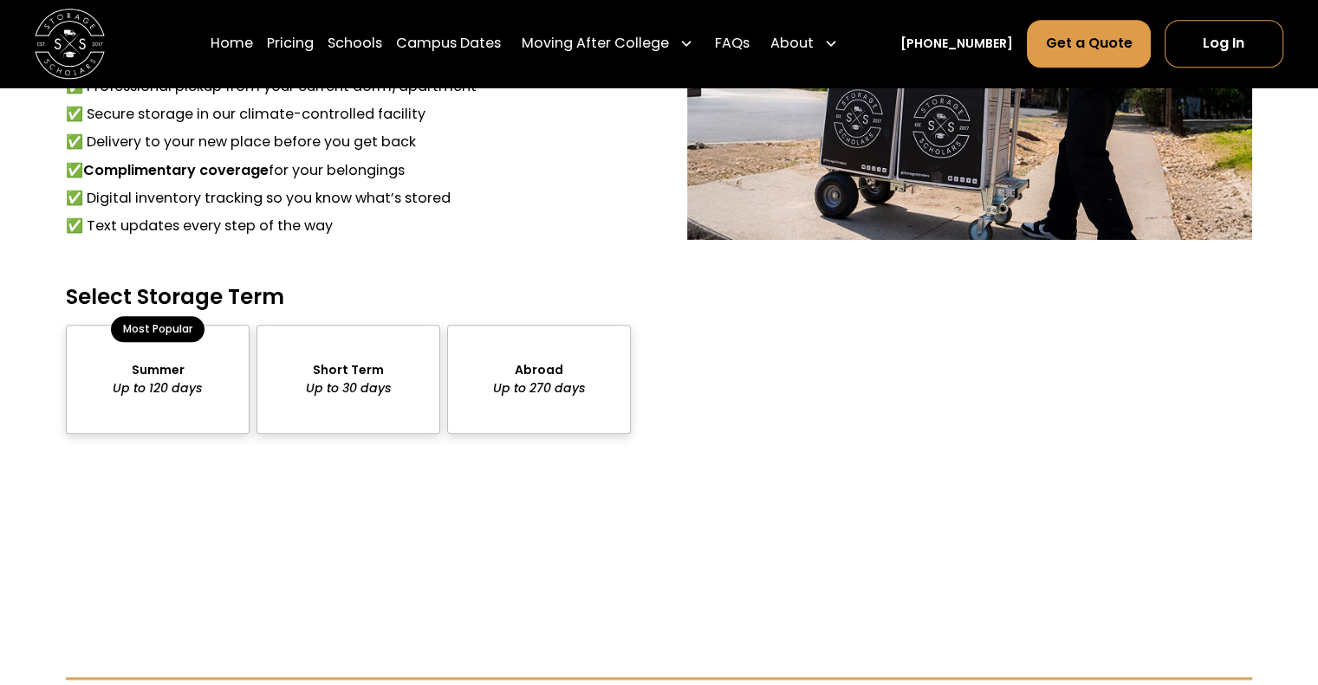
click at [191, 375] on div "package-pricing" at bounding box center [158, 379] width 184 height 109
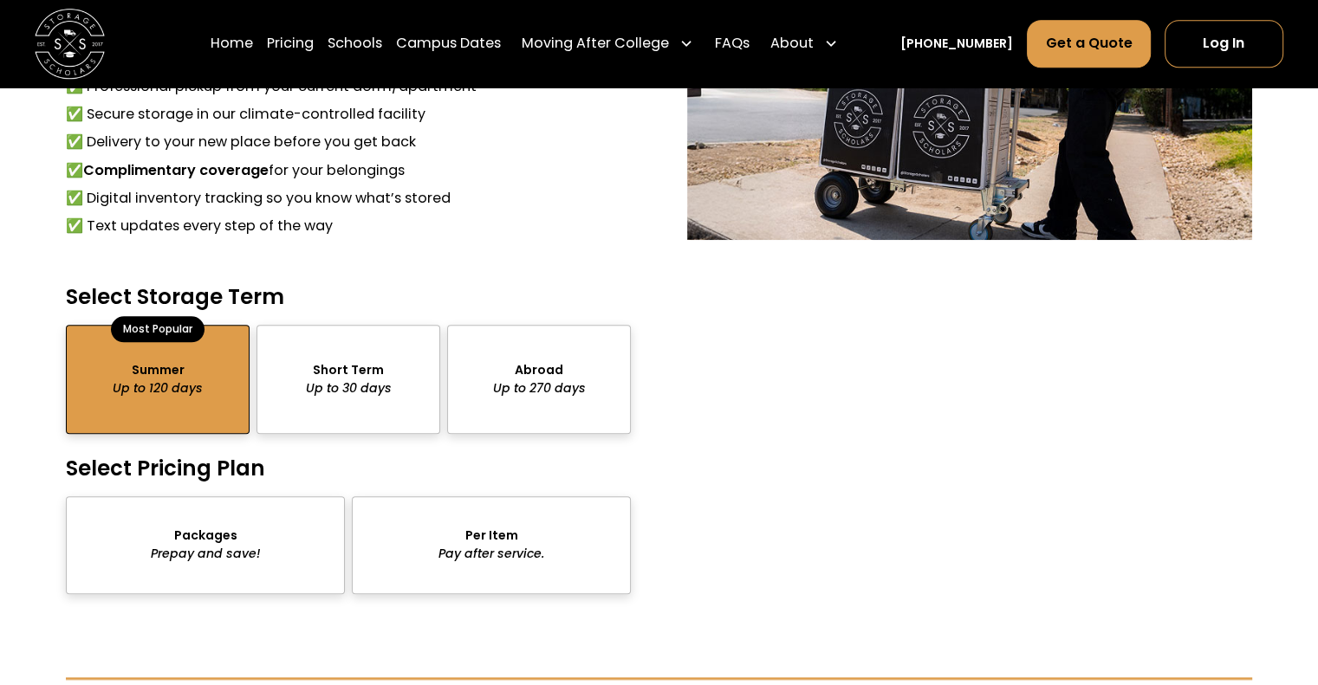
click at [236, 560] on div "package-pricing" at bounding box center [205, 545] width 279 height 98
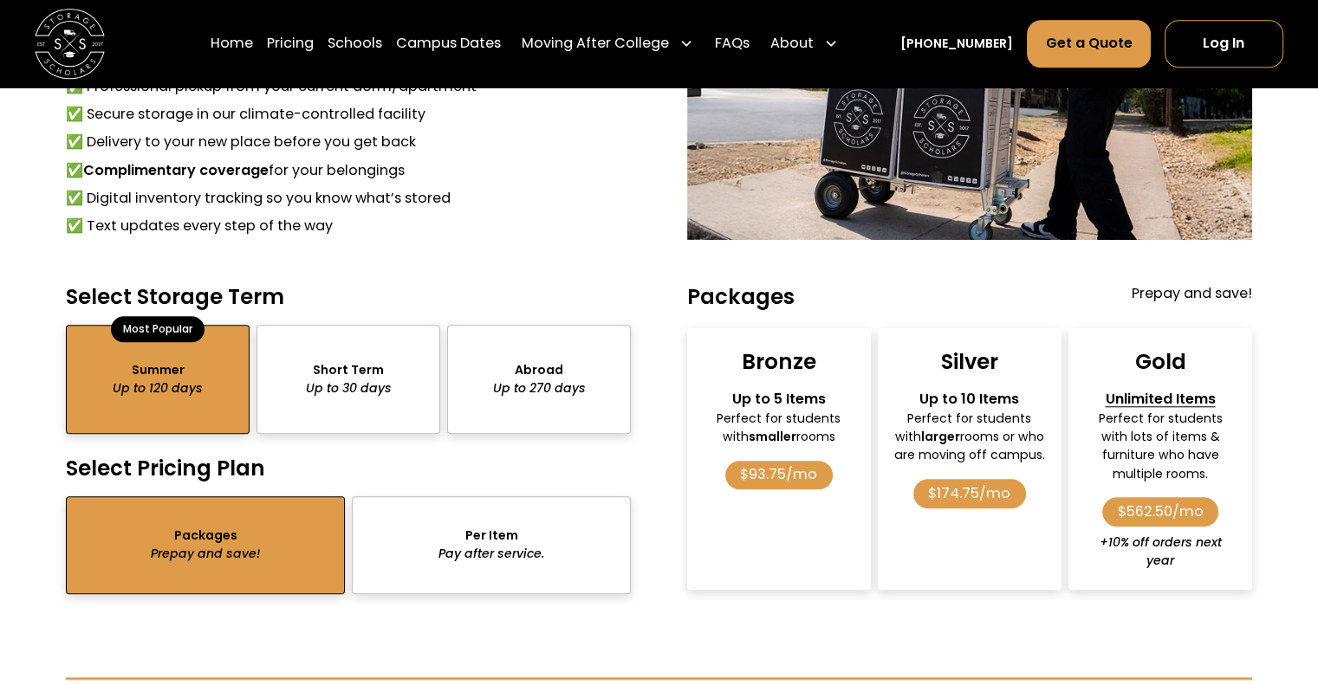
click at [780, 488] on div "$93.75/mo" at bounding box center [778, 475] width 107 height 29
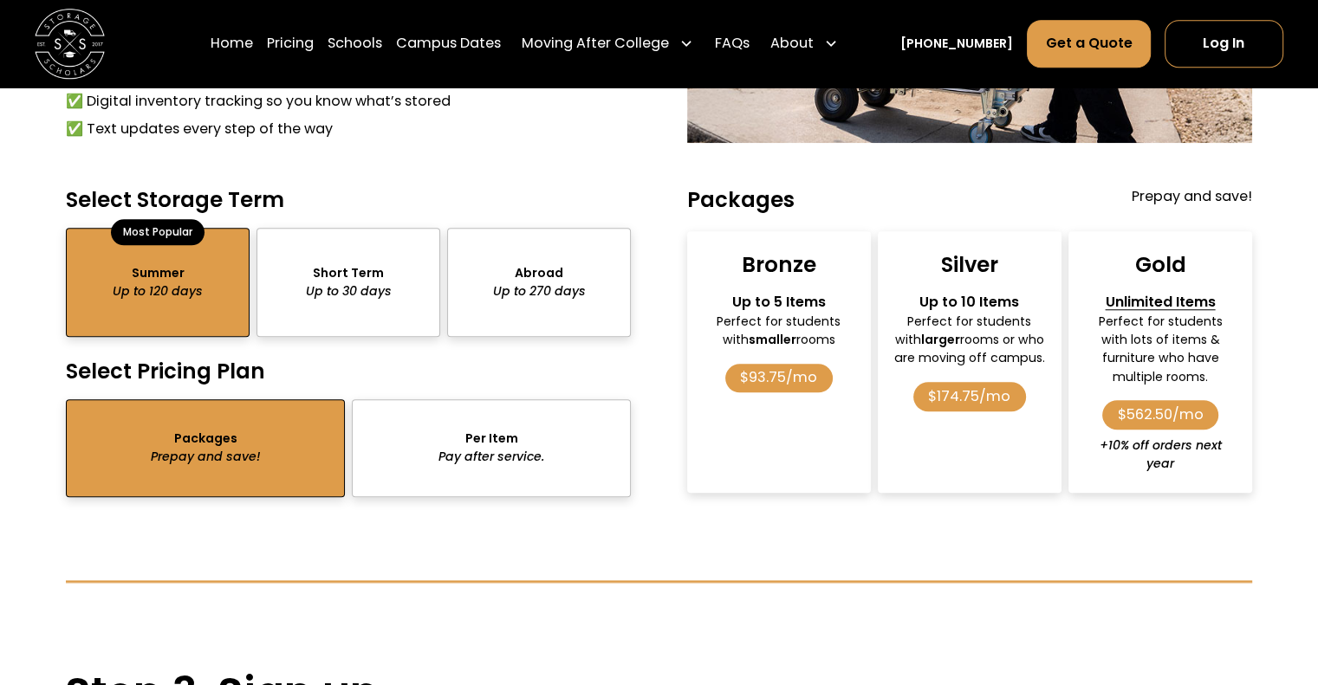
scroll to position [1528, 0]
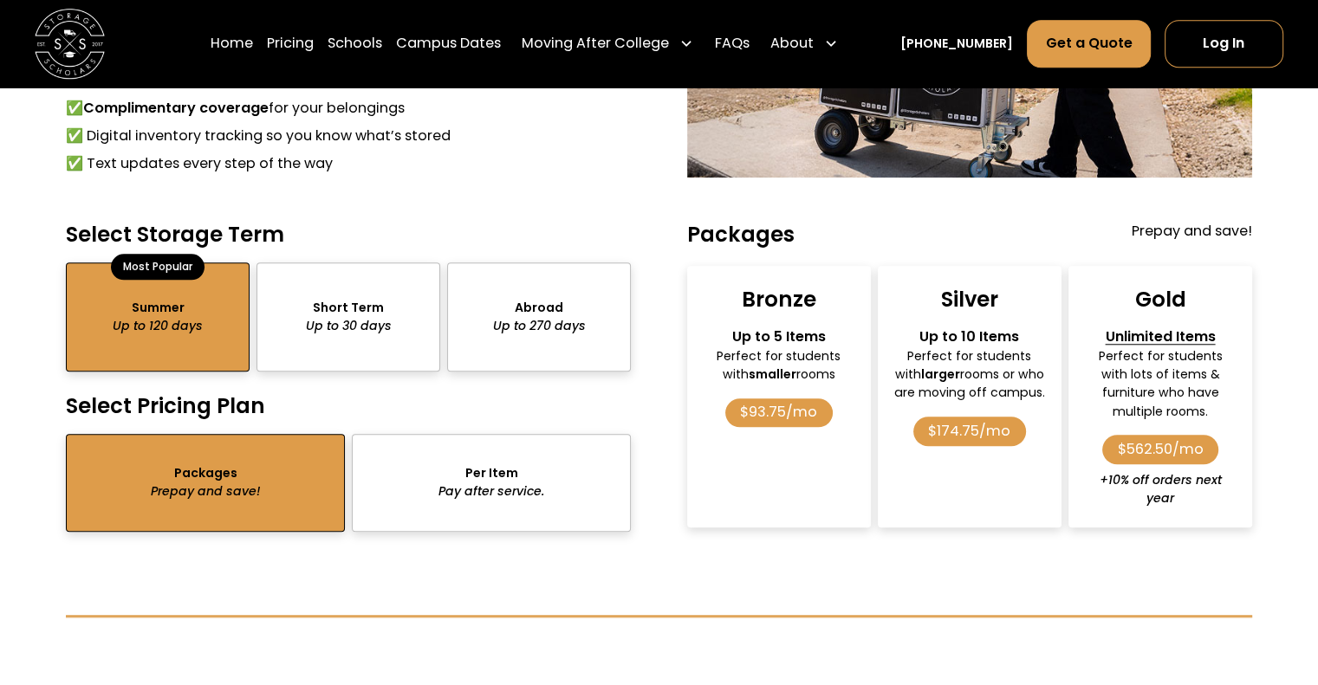
click at [485, 482] on div "package-pricing" at bounding box center [491, 483] width 279 height 98
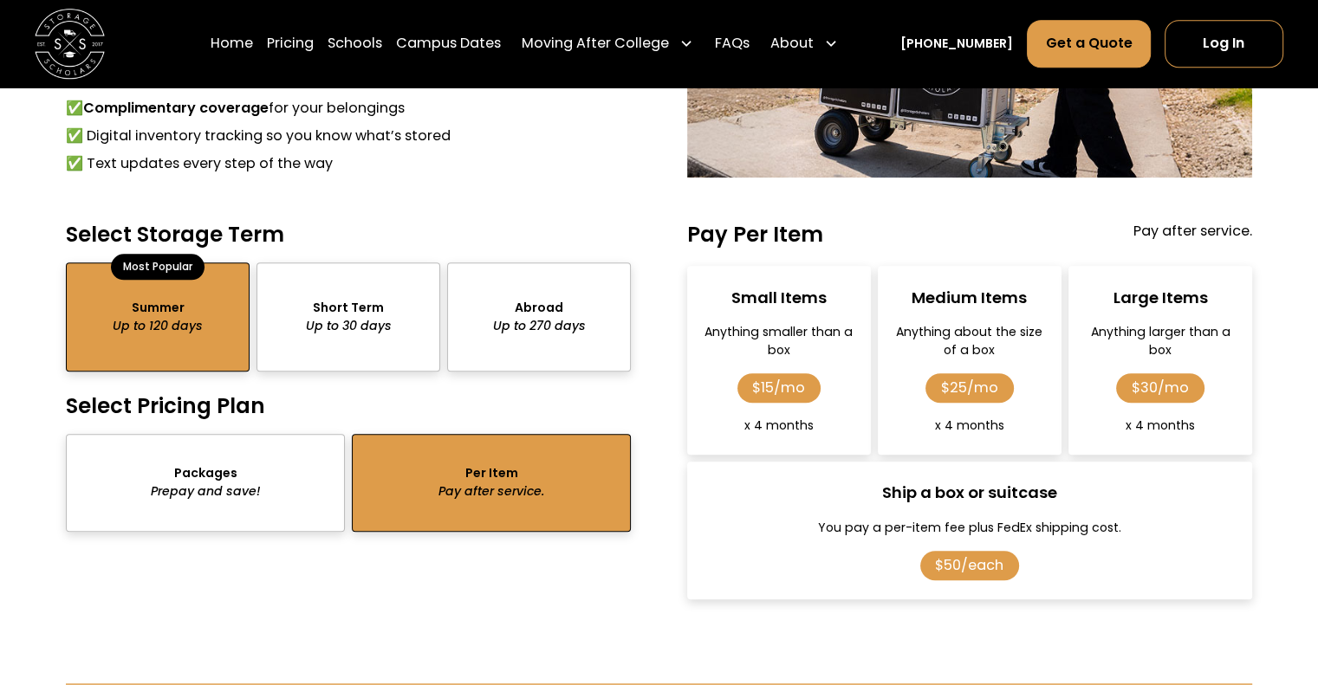
click at [242, 489] on div "package-pricing" at bounding box center [205, 483] width 279 height 98
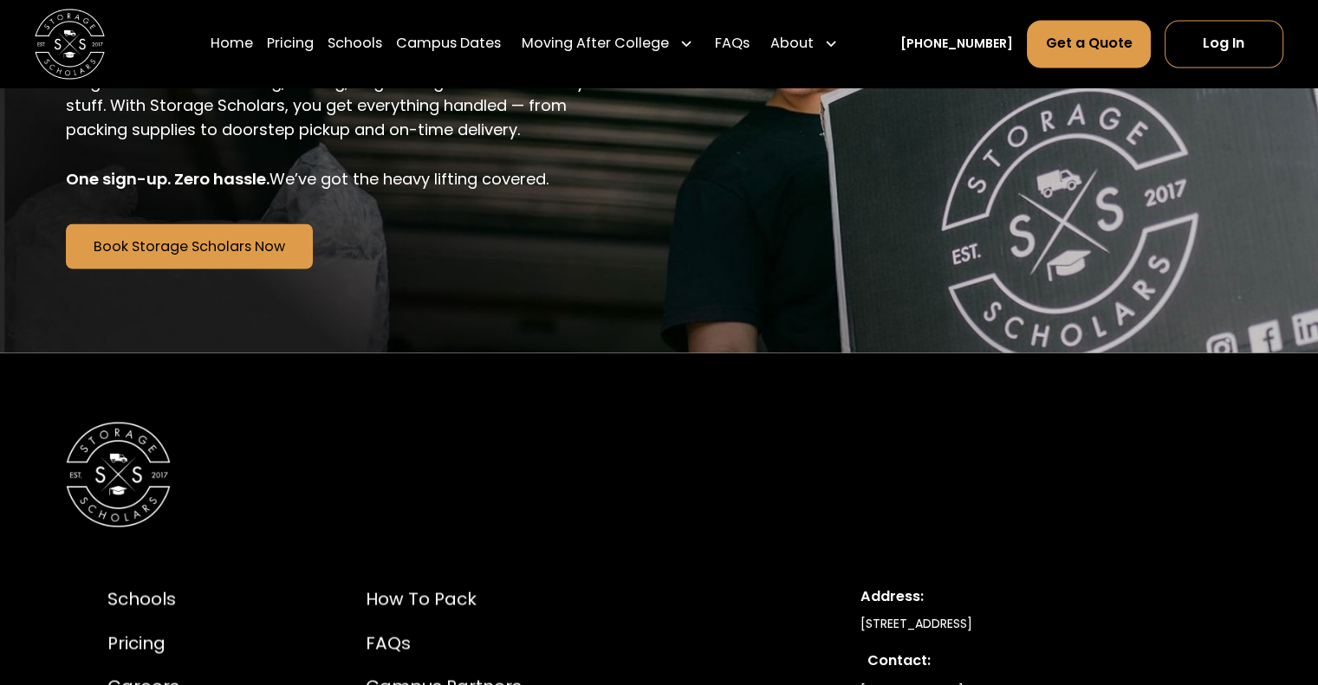
scroll to position [3099, 0]
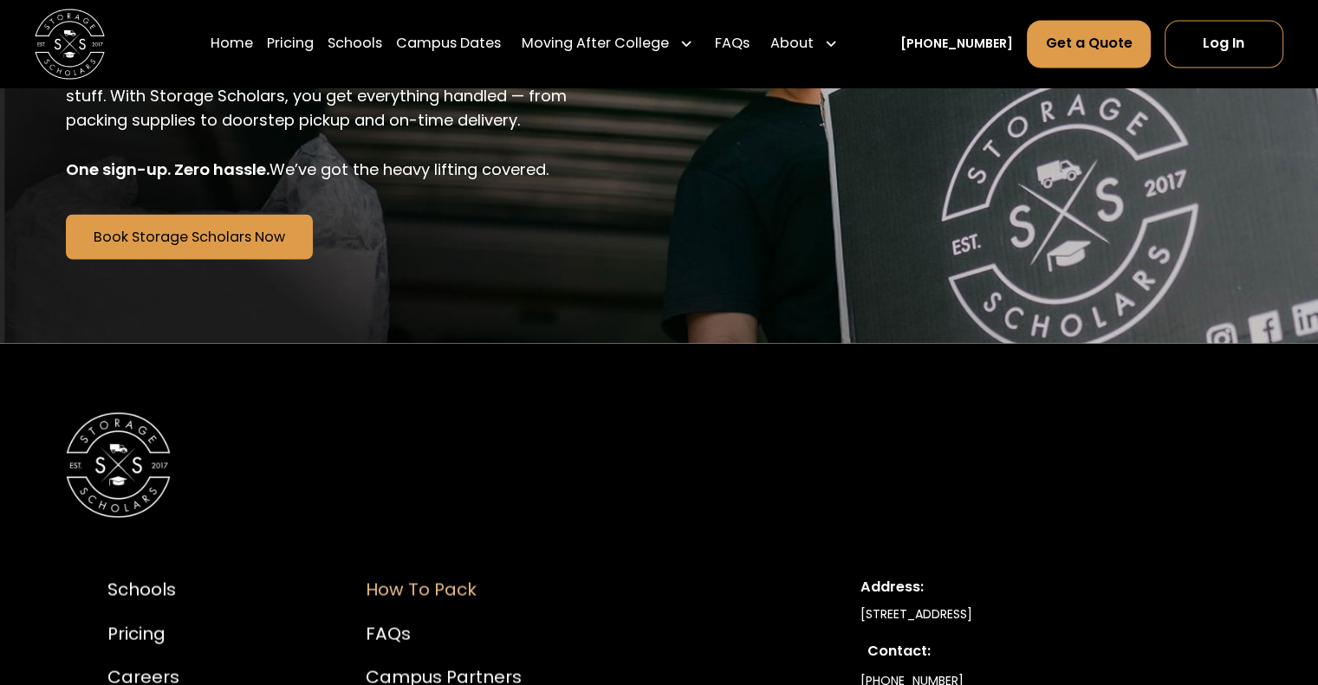
click at [430, 594] on div "How to Pack" at bounding box center [458, 589] width 184 height 26
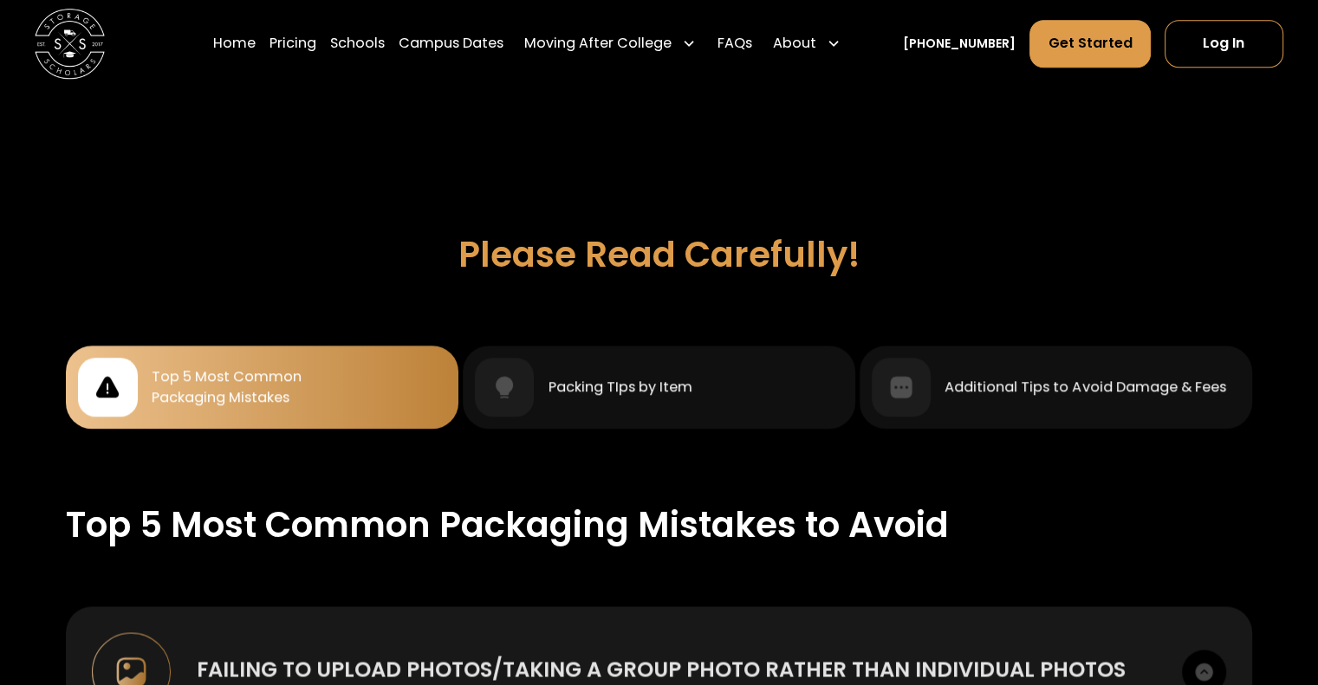
scroll to position [1443, 0]
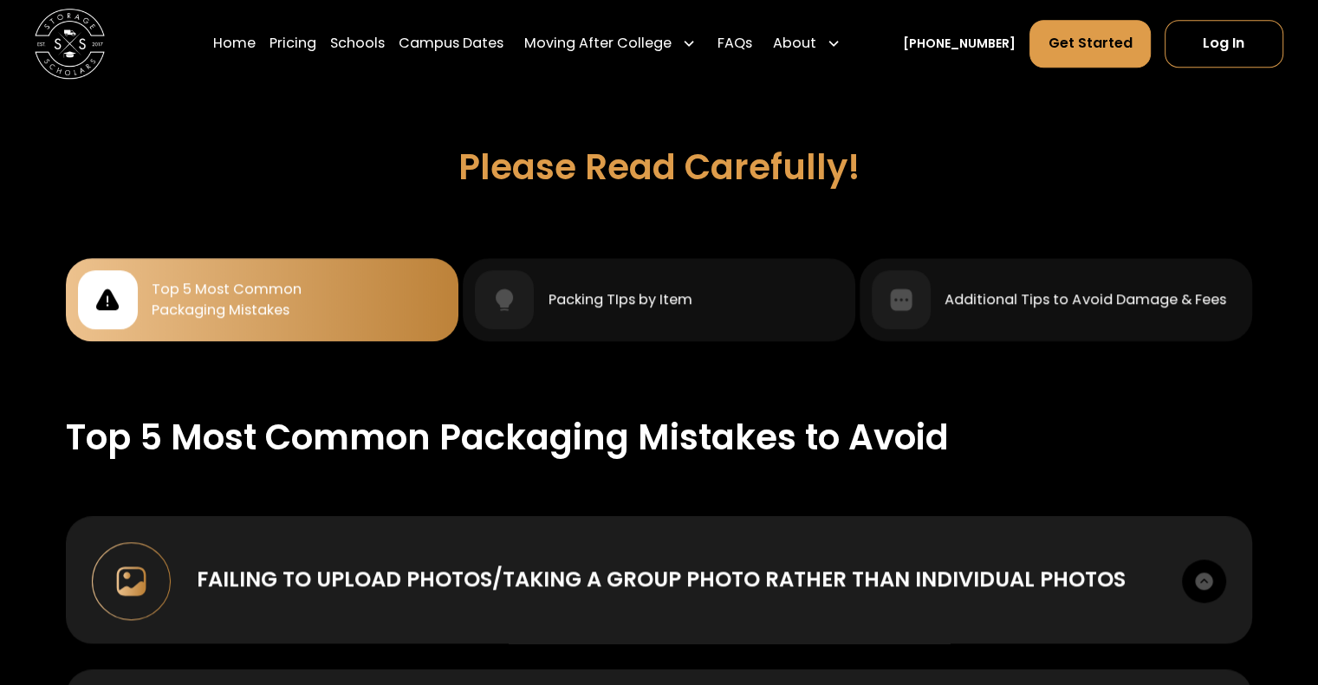
scroll to position [1501, 0]
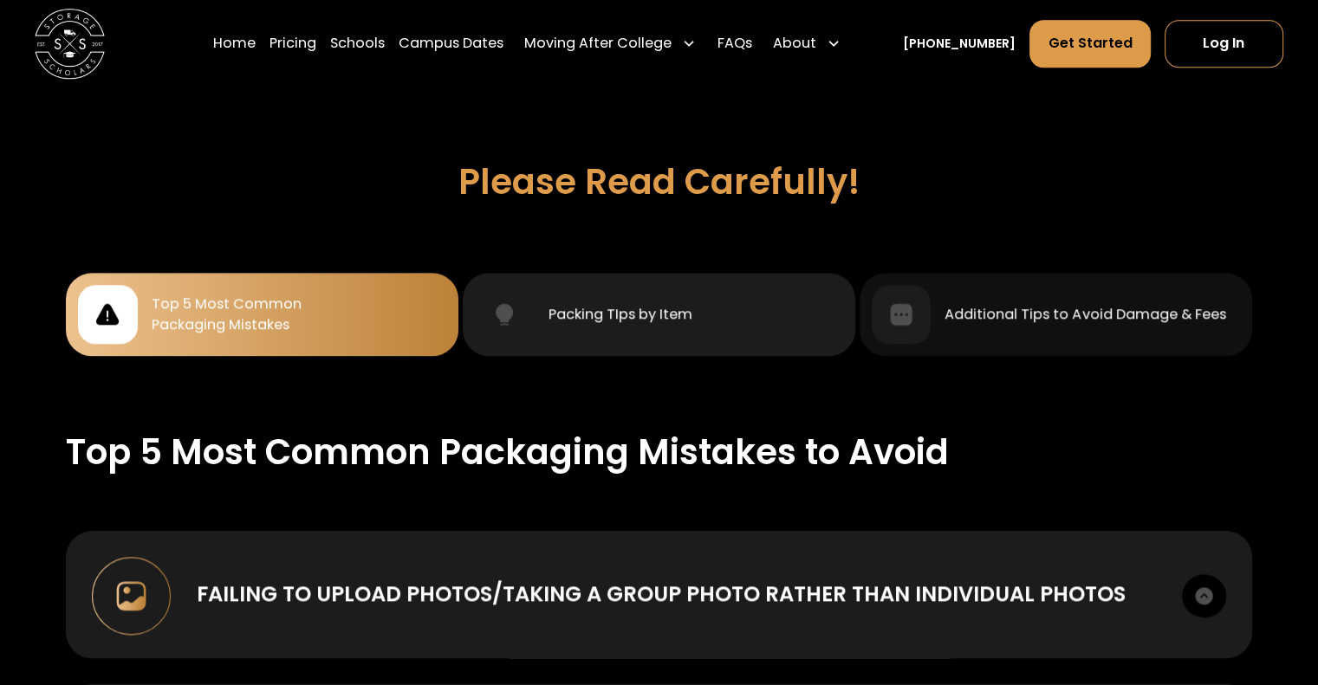
click at [694, 325] on div "Packing TIps by Item" at bounding box center [659, 314] width 368 height 59
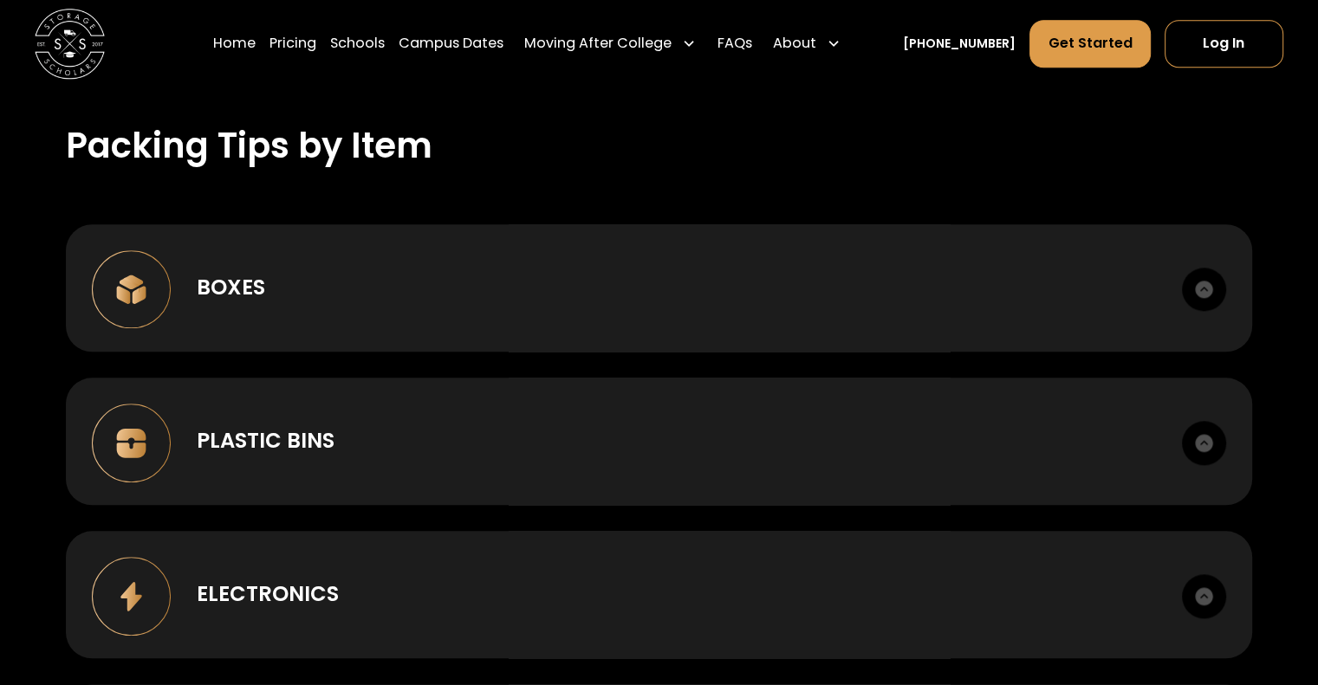
scroll to position [1813, 0]
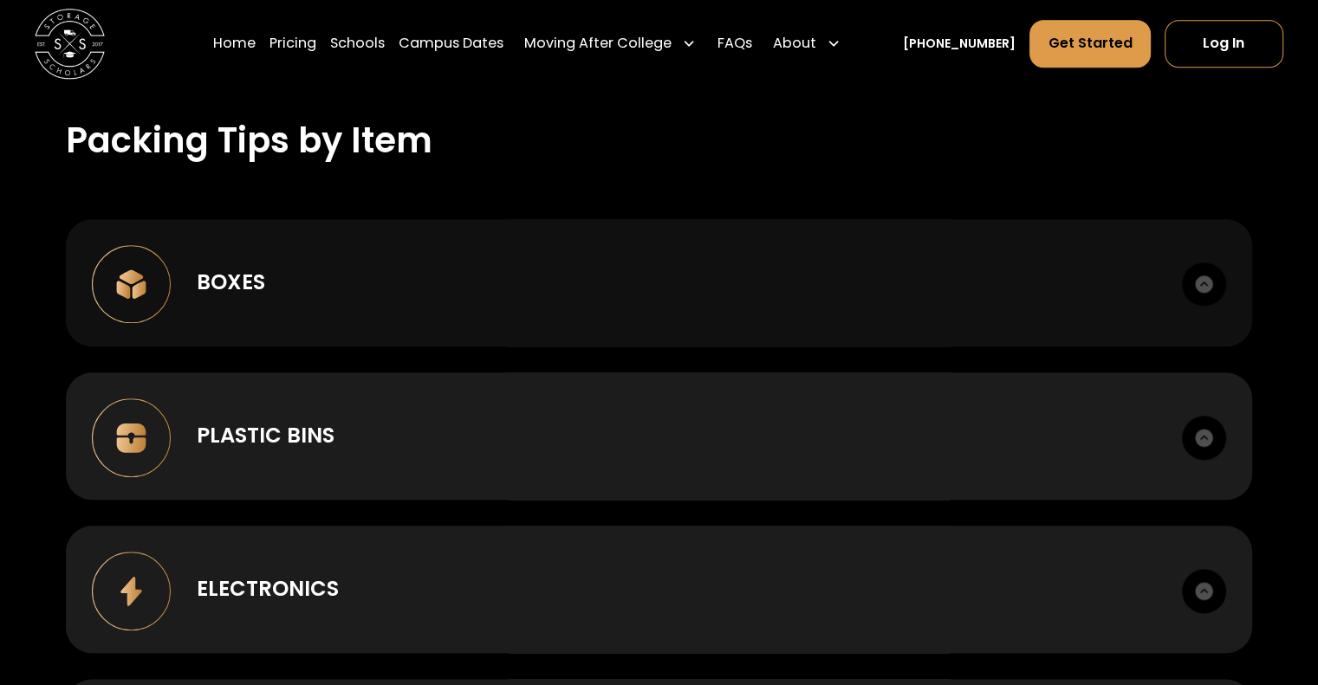
click at [355, 271] on div "Boxes" at bounding box center [676, 282] width 959 height 31
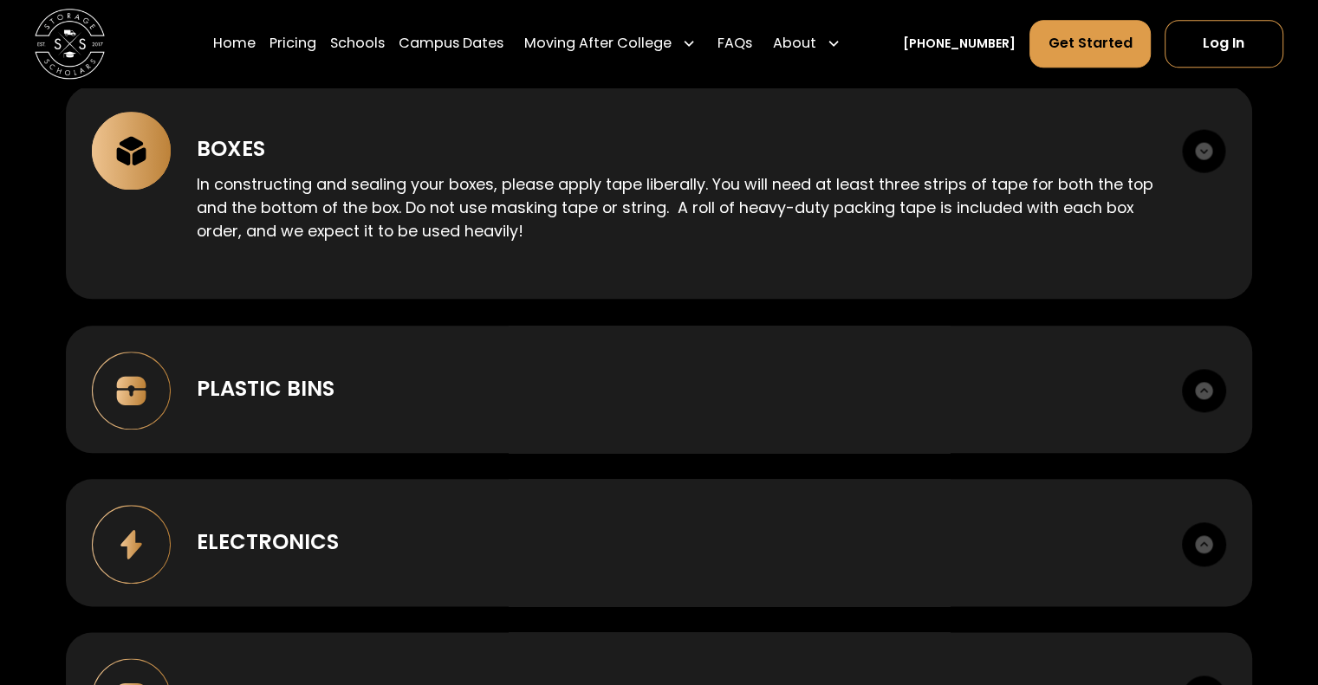
scroll to position [1952, 0]
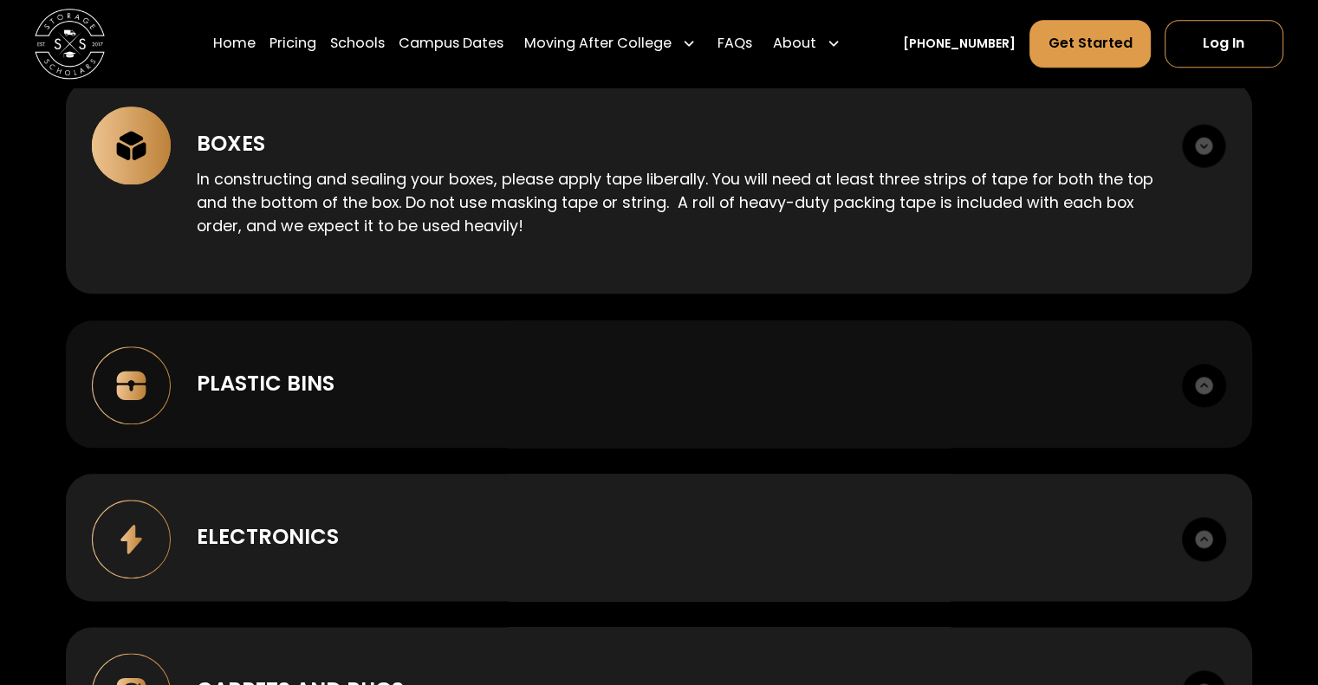
click at [707, 391] on div "Plastic Bins" at bounding box center [676, 383] width 959 height 31
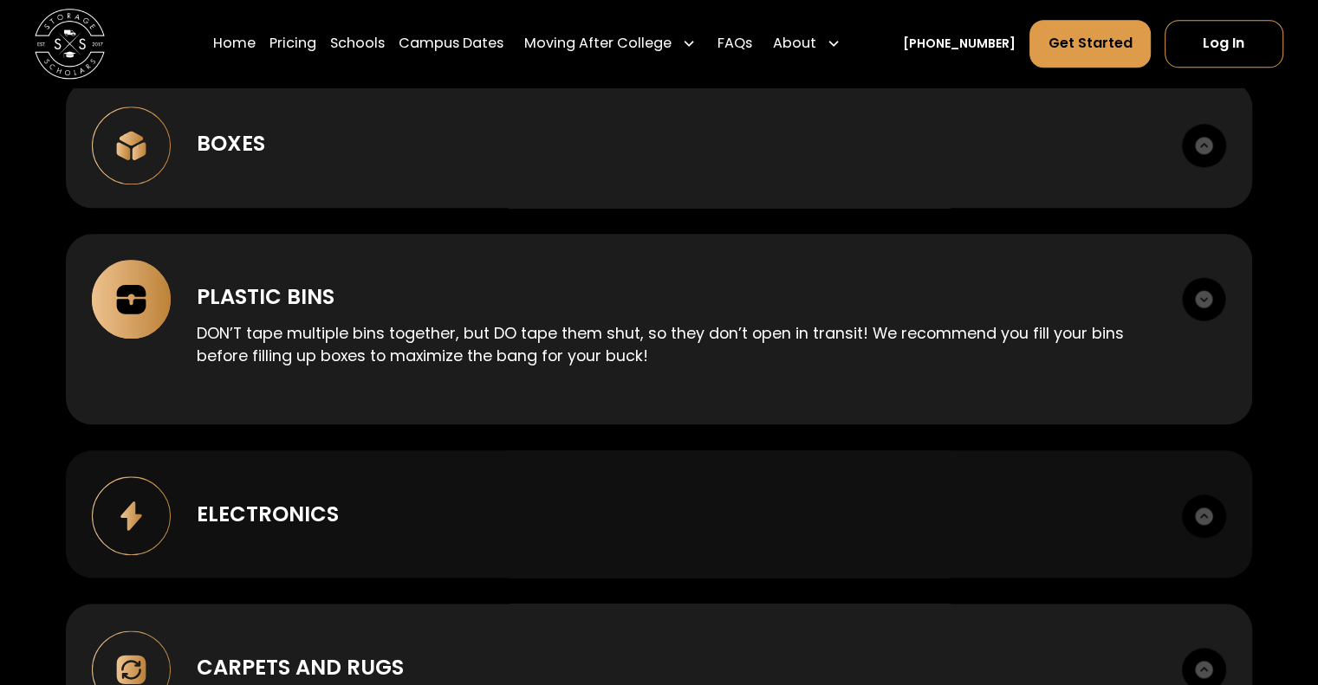
click at [650, 499] on div "Electronics" at bounding box center [676, 514] width 959 height 31
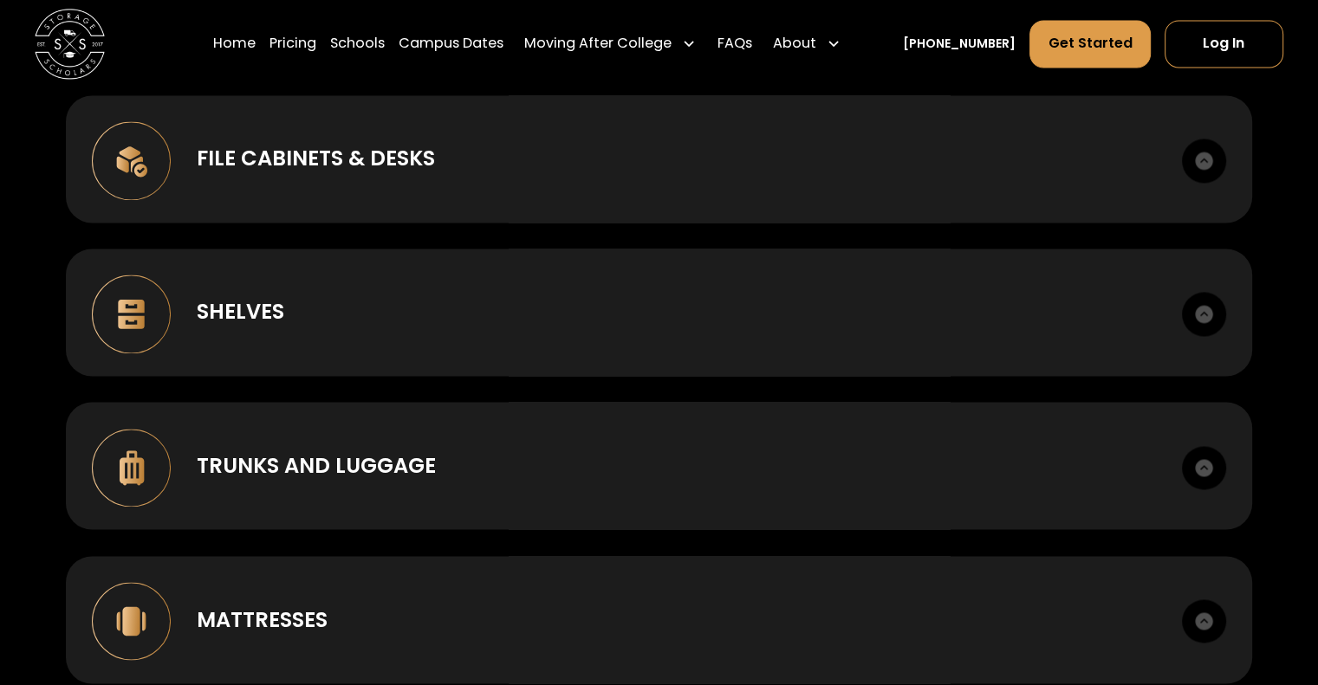
scroll to position [2679, 0]
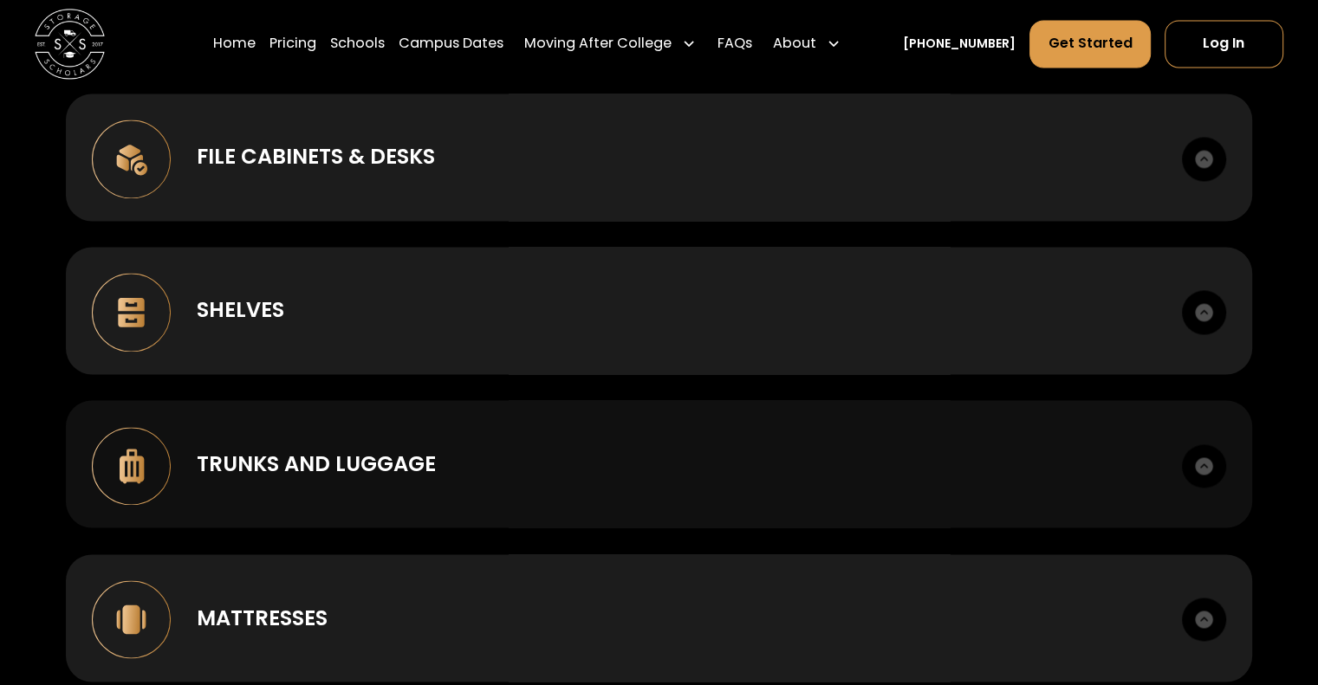
click at [381, 455] on div "Trunks and Luggage" at bounding box center [316, 464] width 239 height 31
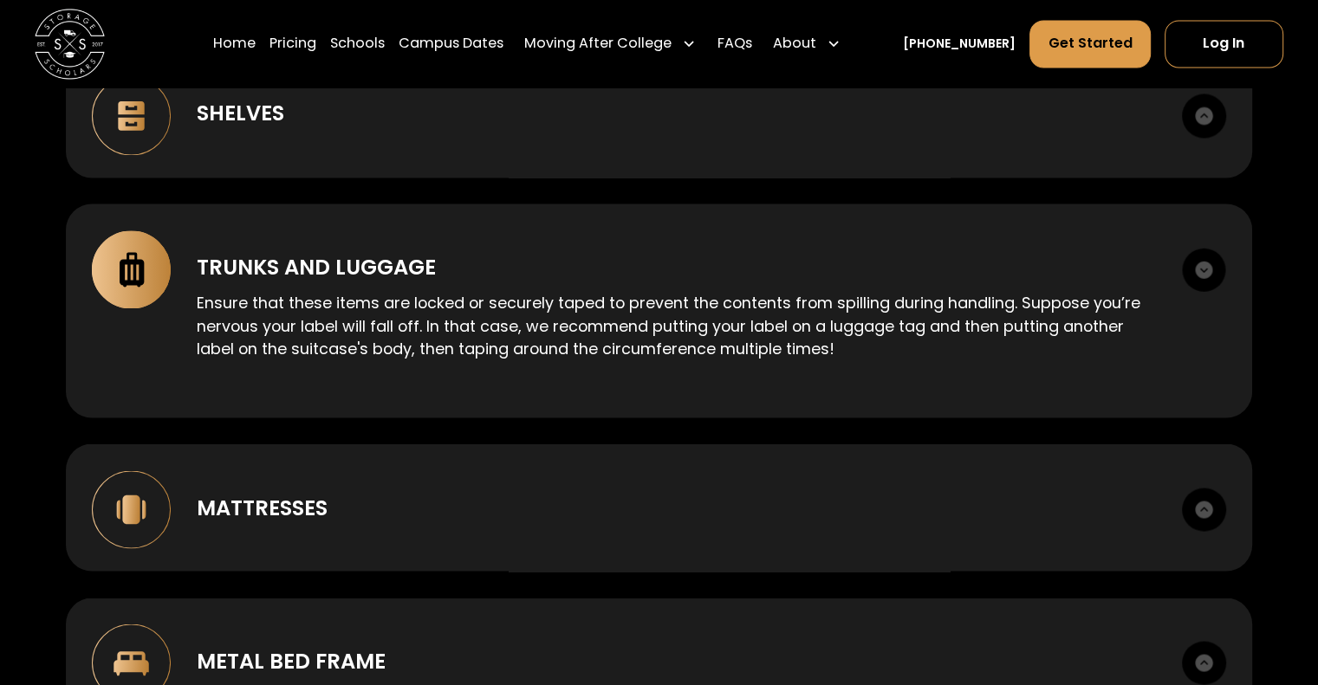
scroll to position [2922, 0]
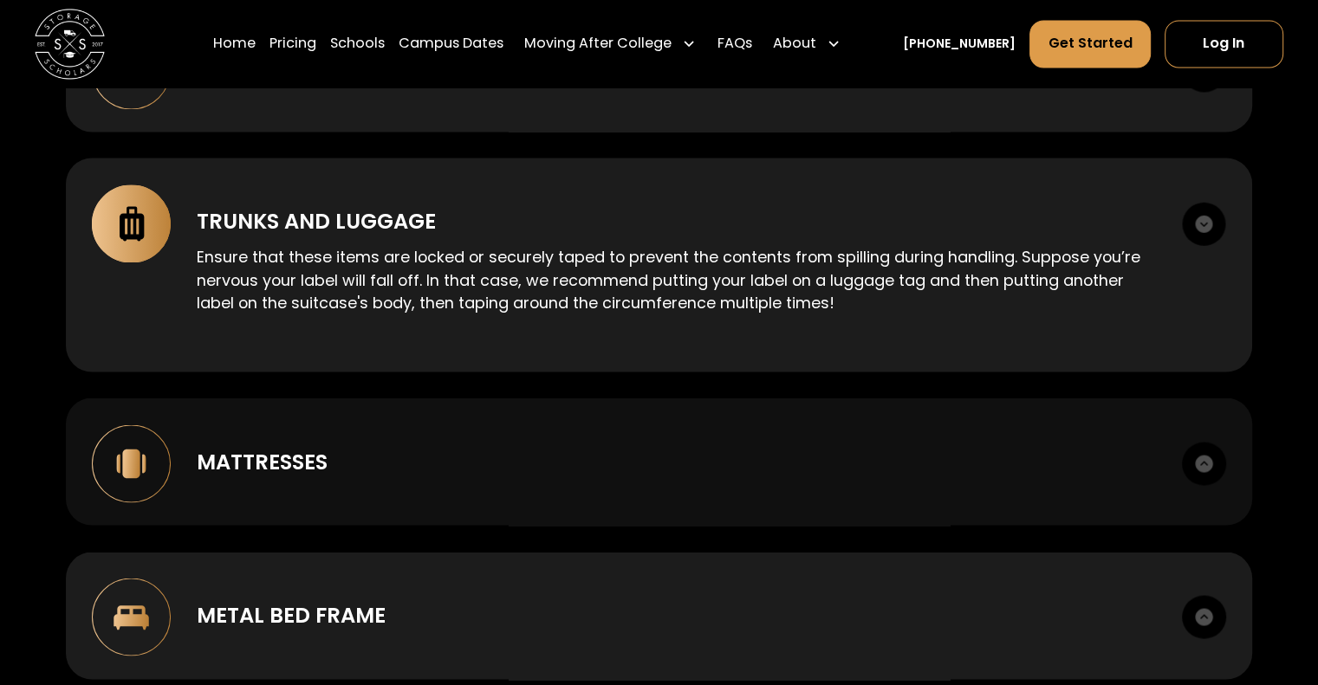
click at [280, 460] on div "Mattresses" at bounding box center [262, 461] width 131 height 31
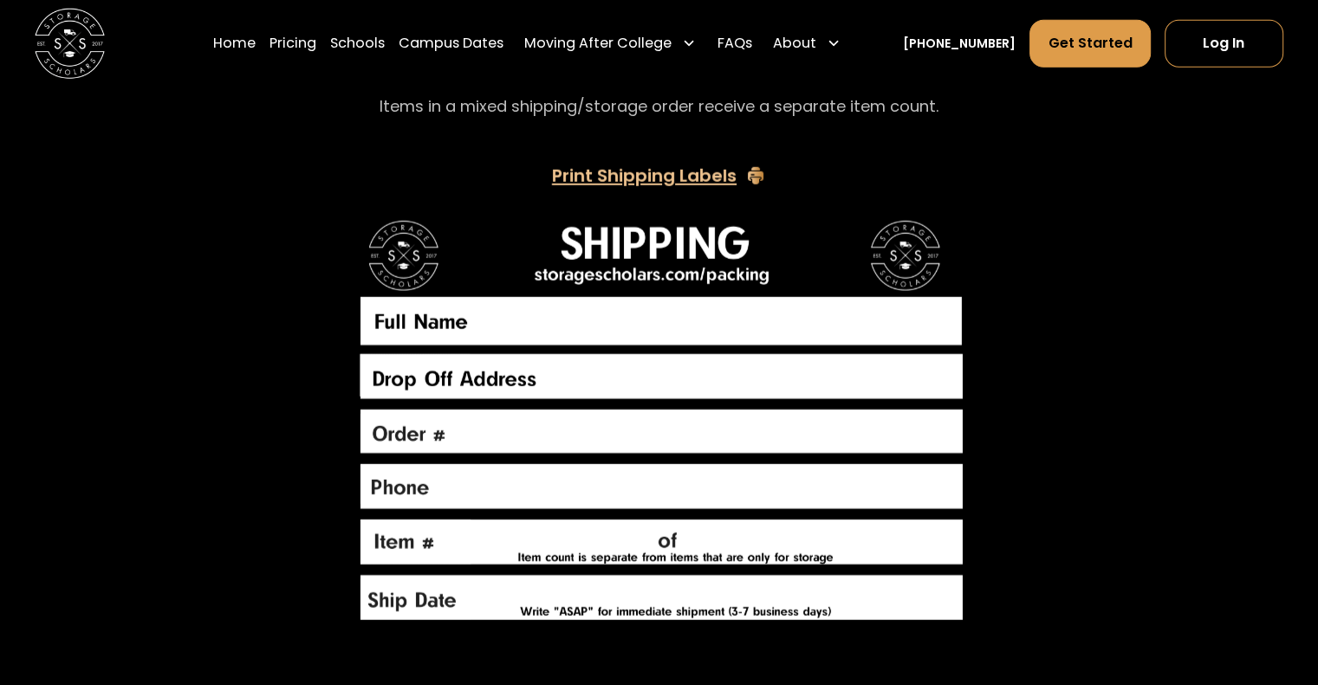
scroll to position [4712, 0]
